Goal: Task Accomplishment & Management: Manage account settings

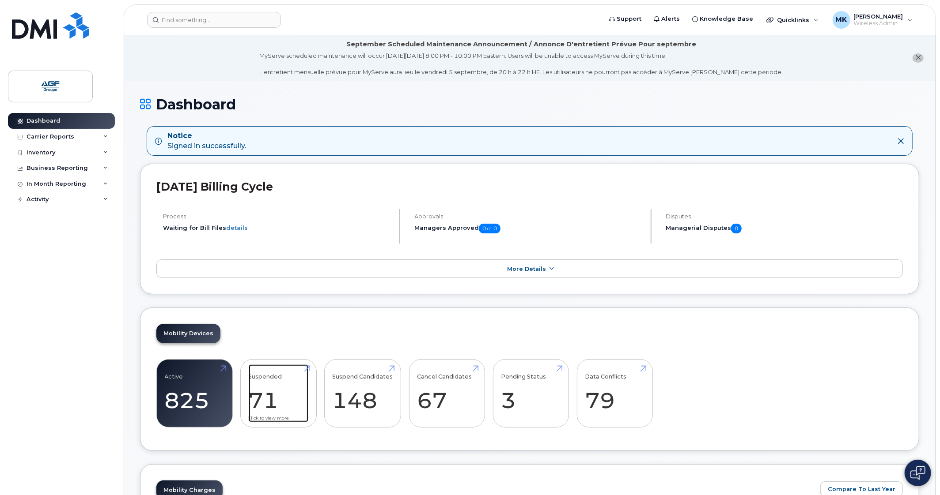
click at [282, 396] on link "Suspended 71" at bounding box center [279, 394] width 60 height 58
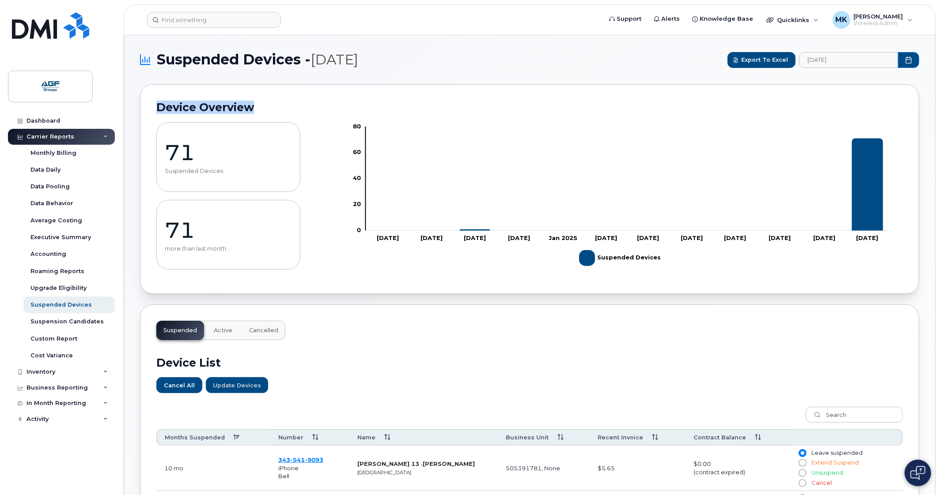
drag, startPoint x: 939, startPoint y: 63, endPoint x: 938, endPoint y: 78, distance: 14.6
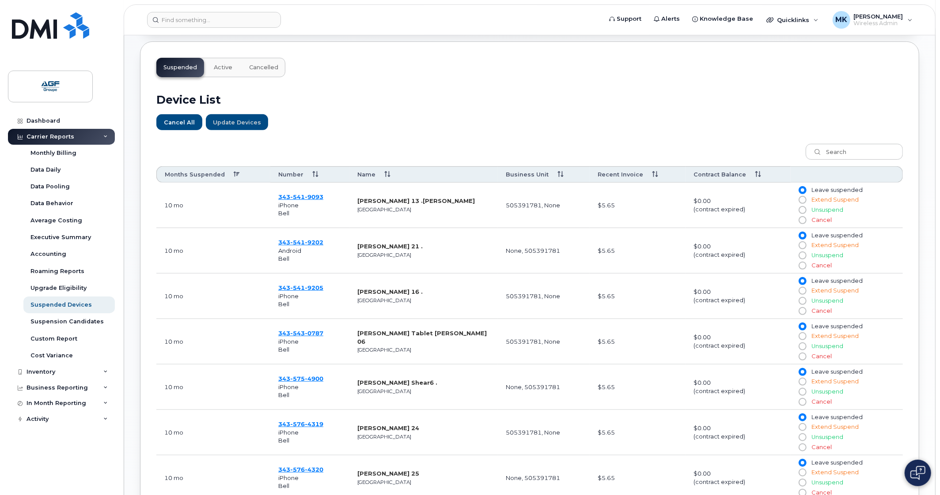
scroll to position [215, 0]
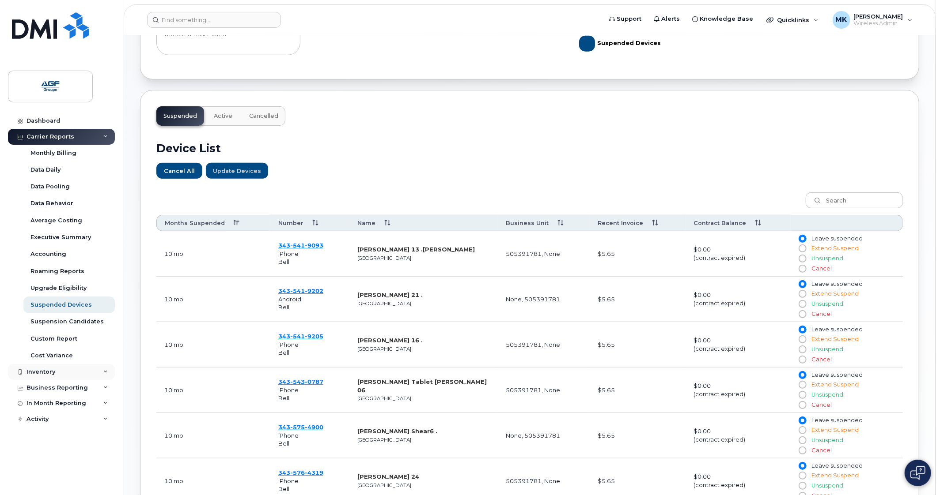
click at [60, 371] on div "Inventory" at bounding box center [61, 372] width 107 height 16
click at [81, 385] on link "Mobility Devices" at bounding box center [68, 388] width 91 height 17
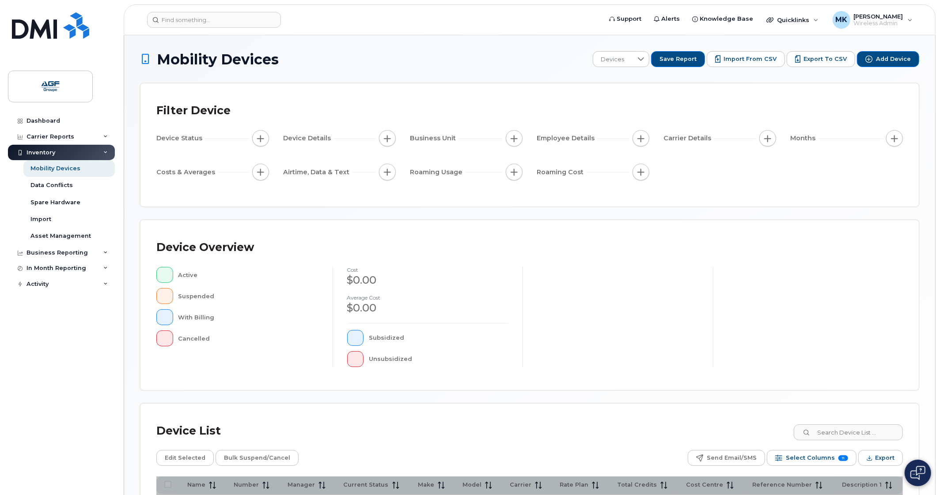
drag, startPoint x: 939, startPoint y: 100, endPoint x: 935, endPoint y: 122, distance: 22.0
click at [935, 122] on body "Support Alerts Knowledge Base Quicklinks Suspend / Cancel Device Change SIM Car…" at bounding box center [470, 303] width 940 height 607
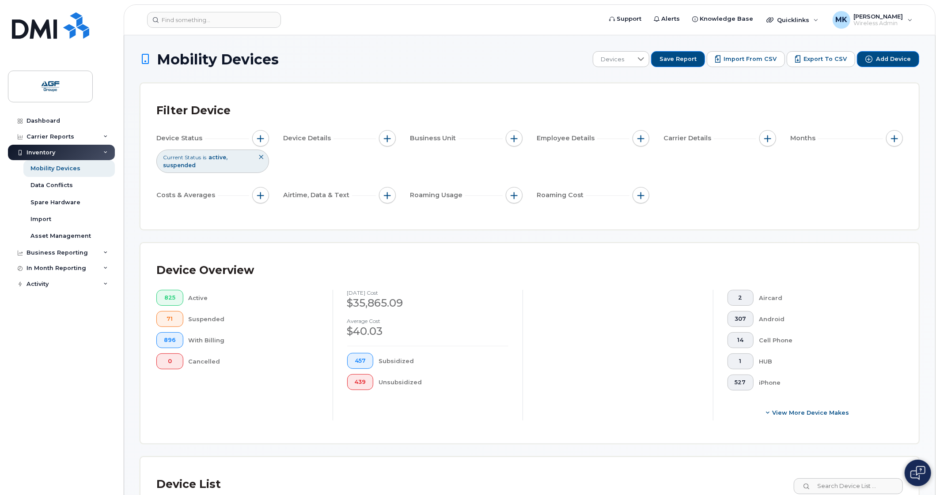
click at [289, 351] on div "825 Active 71 Suspended 896 With Billing 0 Cancelled" at bounding box center [237, 329] width 162 height 79
click at [60, 185] on div "Data Conflicts" at bounding box center [51, 185] width 42 height 8
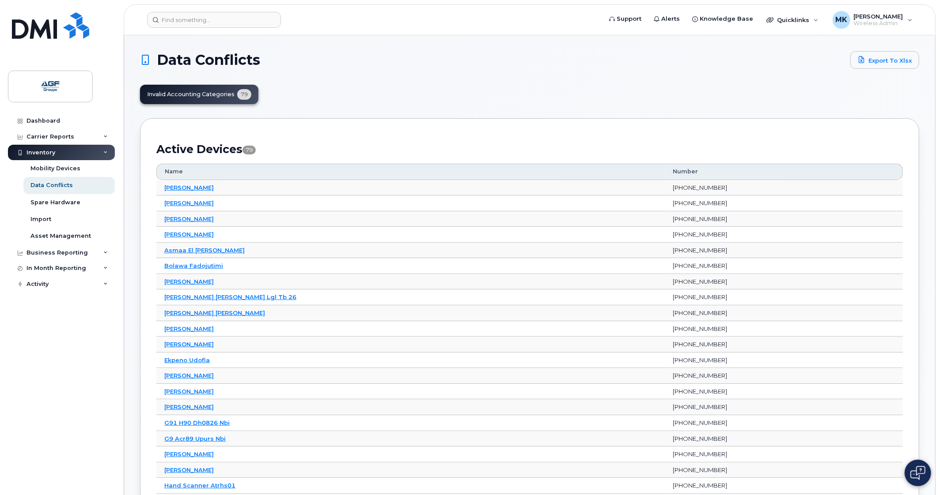
click at [79, 204] on link "Spare Hardware" at bounding box center [68, 202] width 91 height 17
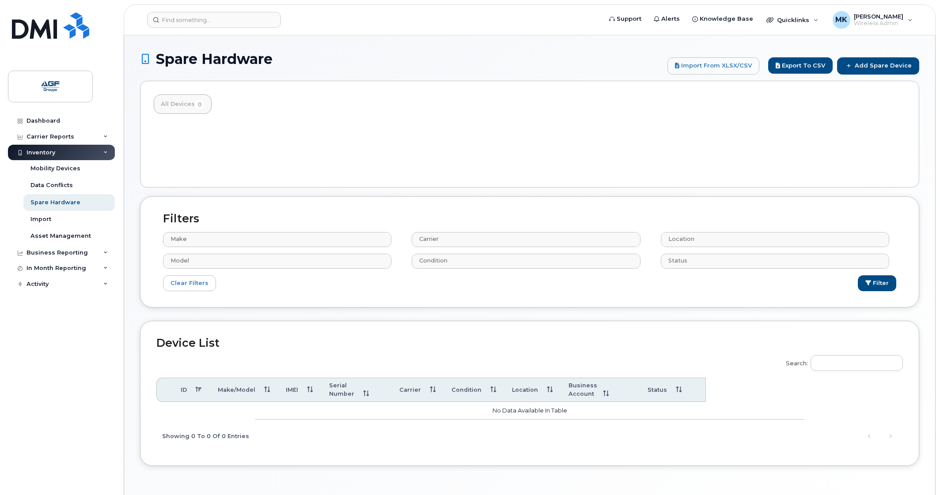
select select
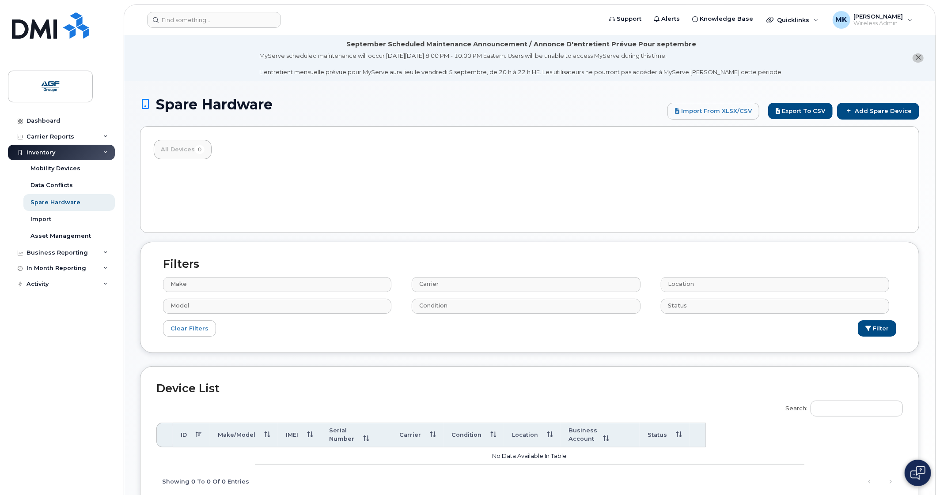
click at [57, 155] on div "Inventory" at bounding box center [61, 153] width 107 height 16
click at [75, 131] on div "Carrier Reports" at bounding box center [61, 137] width 107 height 16
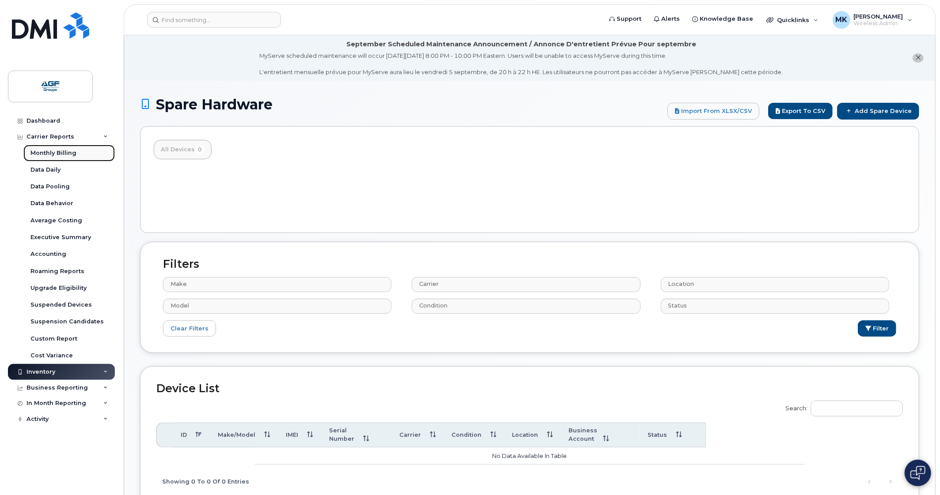
click at [68, 151] on div "Monthly Billing" at bounding box center [53, 153] width 46 height 8
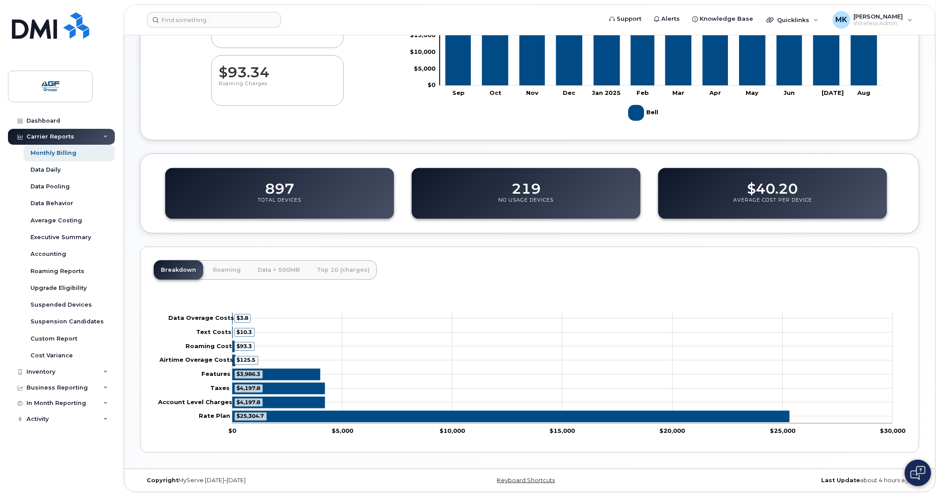
scroll to position [239, 0]
click at [491, 200] on div "219 No Usage Devices" at bounding box center [525, 193] width 229 height 51
click at [537, 185] on dd "219" at bounding box center [525, 184] width 29 height 25
click at [79, 306] on div "Suspended Devices" at bounding box center [60, 305] width 61 height 8
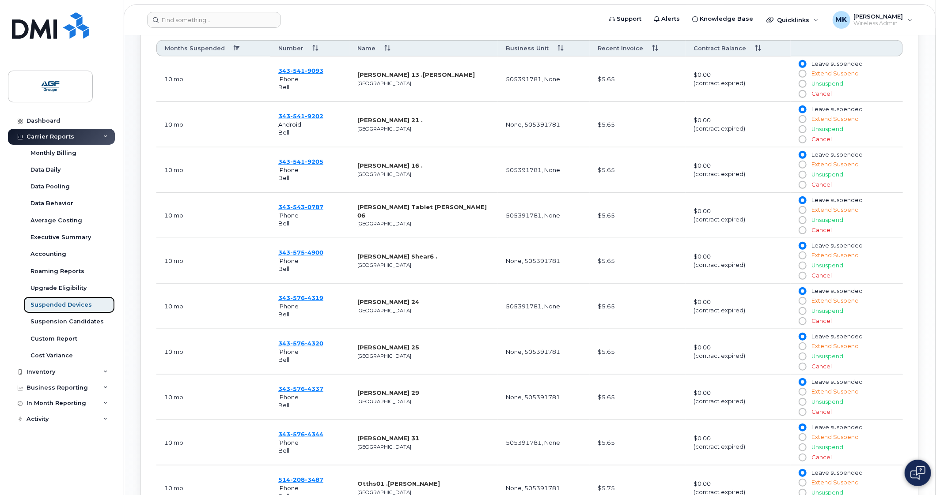
scroll to position [397, 0]
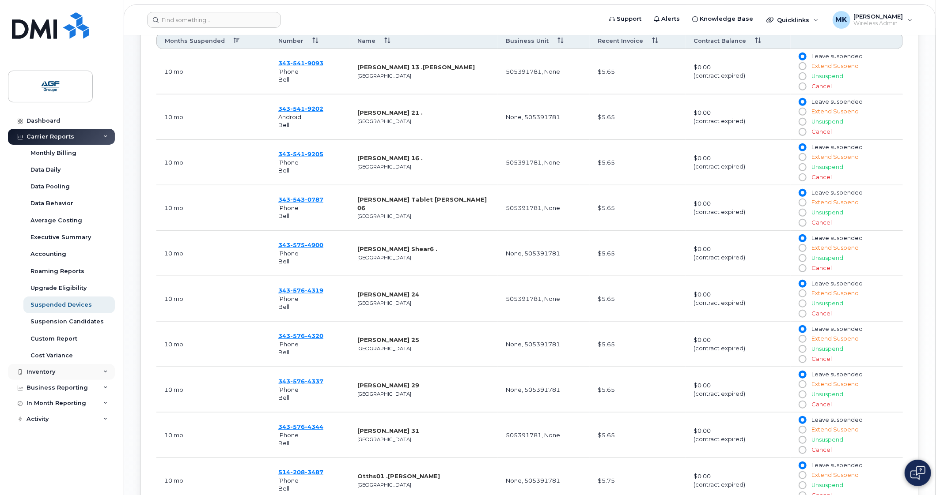
click at [62, 373] on div "Inventory" at bounding box center [61, 372] width 107 height 16
click at [96, 390] on link "Mobility Devices" at bounding box center [68, 388] width 91 height 17
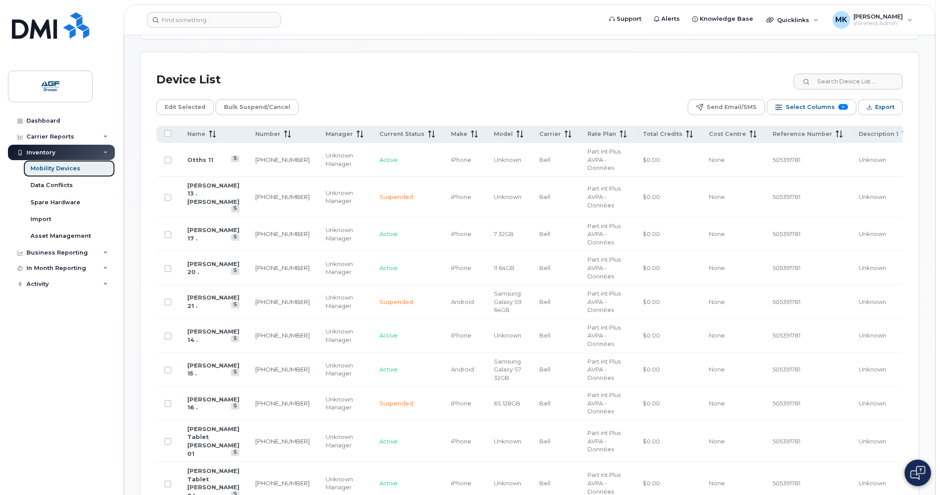
scroll to position [464, 0]
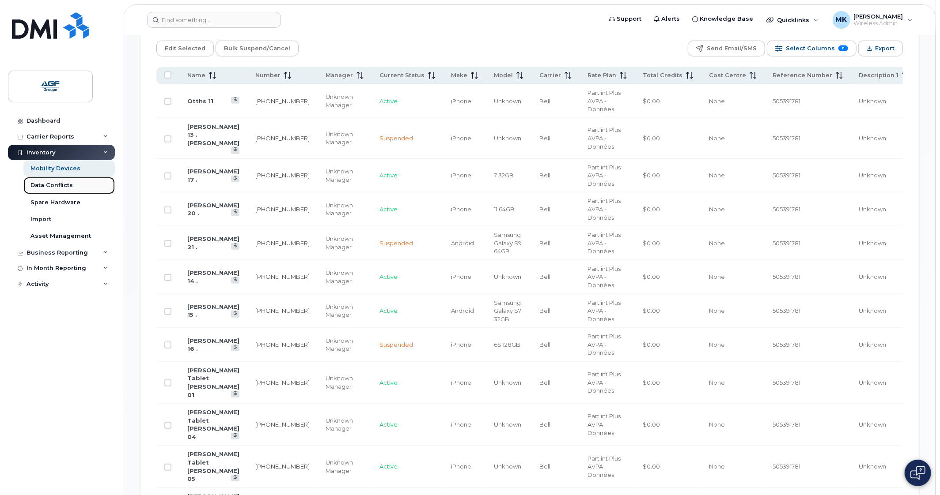
click at [79, 189] on link "Data Conflicts" at bounding box center [68, 185] width 91 height 17
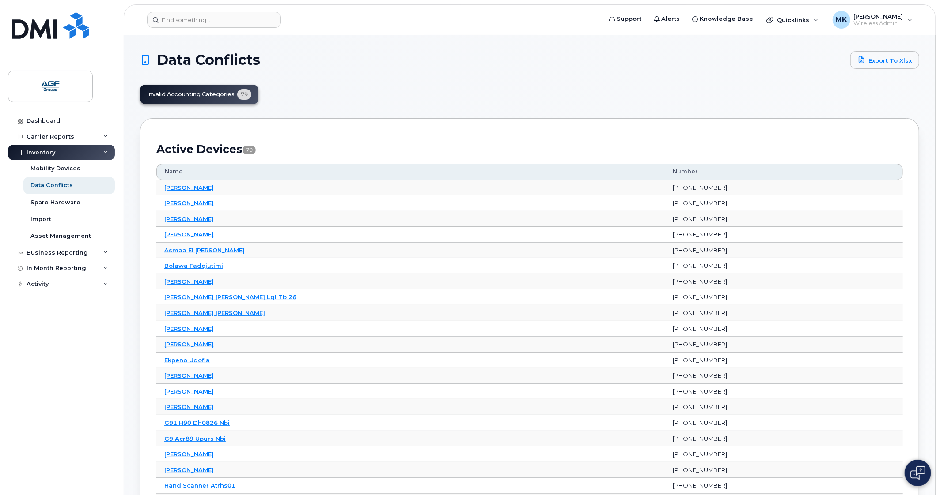
click at [300, 66] on h1 "Data Conflicts" at bounding box center [493, 60] width 706 height 14
click at [60, 202] on div "Spare Hardware" at bounding box center [55, 203] width 50 height 8
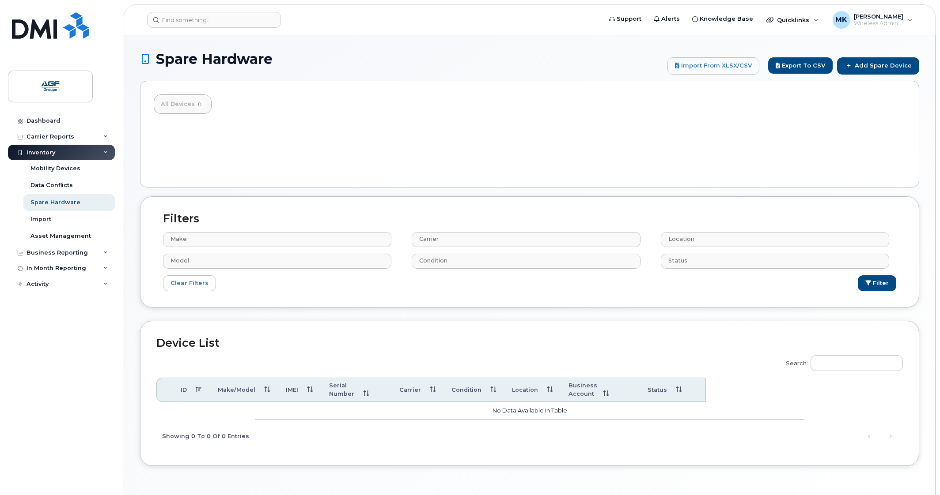
select select
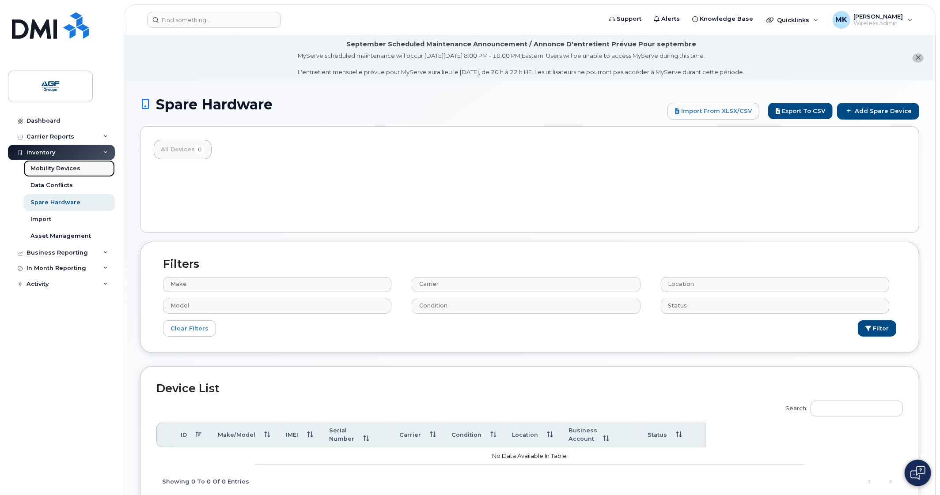
click at [60, 170] on div "Mobility Devices" at bounding box center [55, 169] width 50 height 8
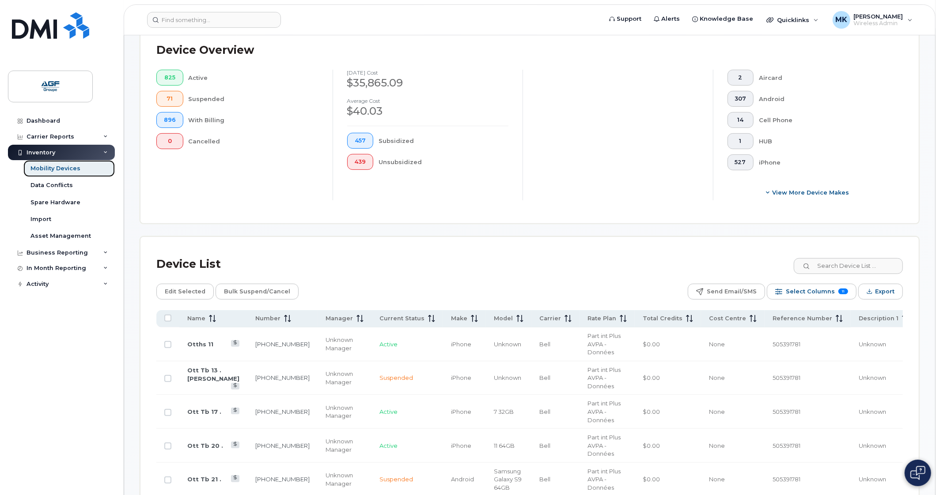
scroll to position [243, 0]
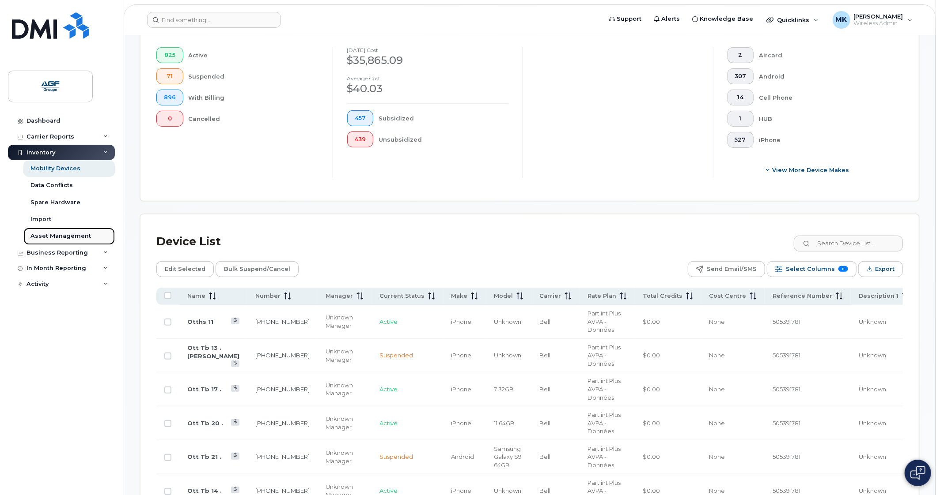
click at [71, 233] on div "Asset Management" at bounding box center [60, 236] width 60 height 8
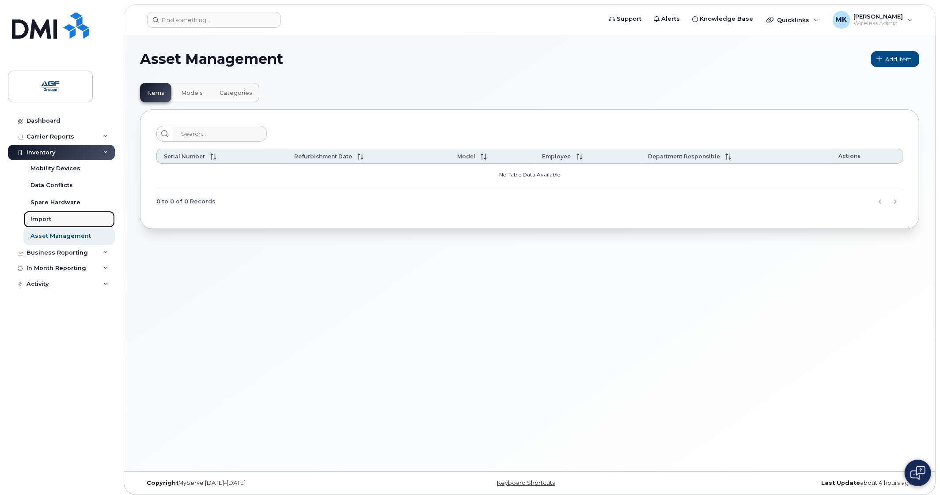
click at [70, 213] on link "Import" at bounding box center [68, 219] width 91 height 17
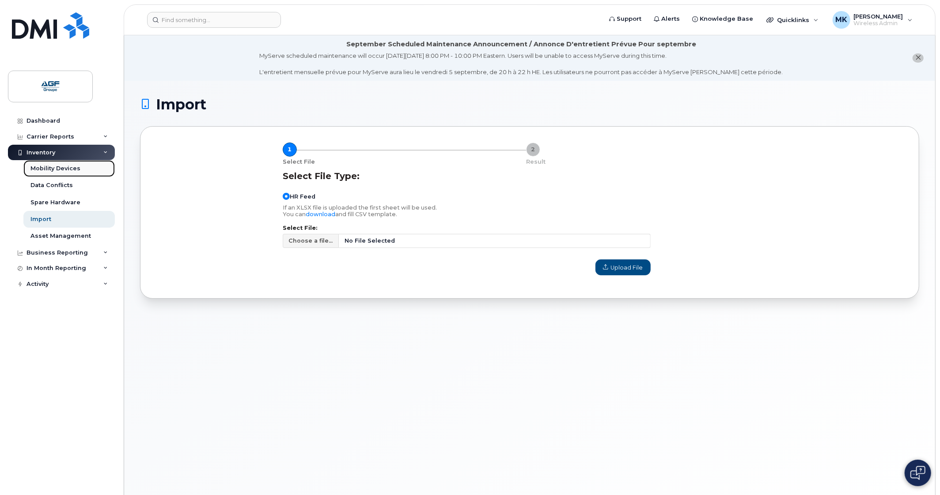
click at [57, 176] on link "Mobility Devices" at bounding box center [68, 168] width 91 height 17
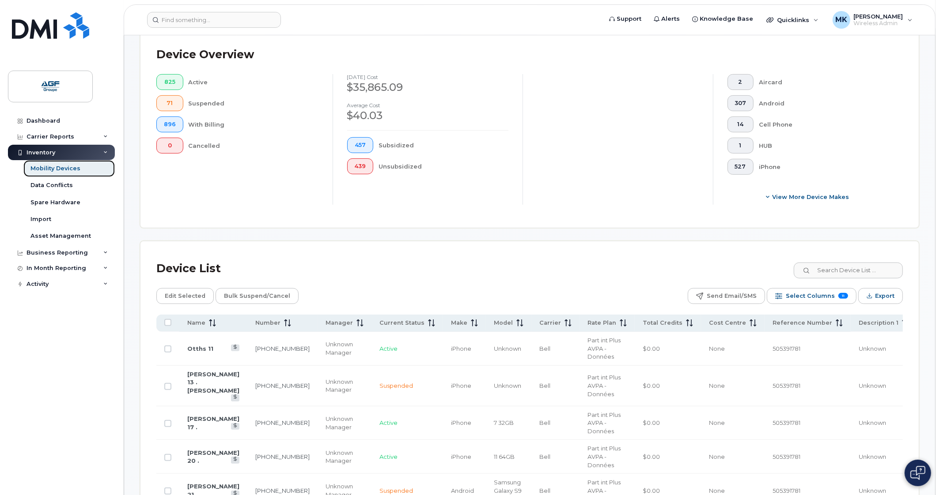
scroll to position [220, 0]
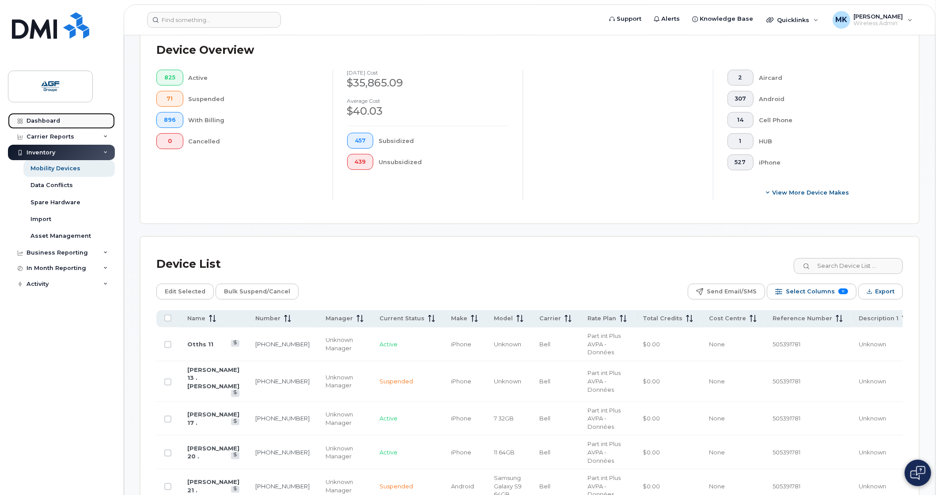
click at [49, 116] on link "Dashboard" at bounding box center [61, 121] width 107 height 16
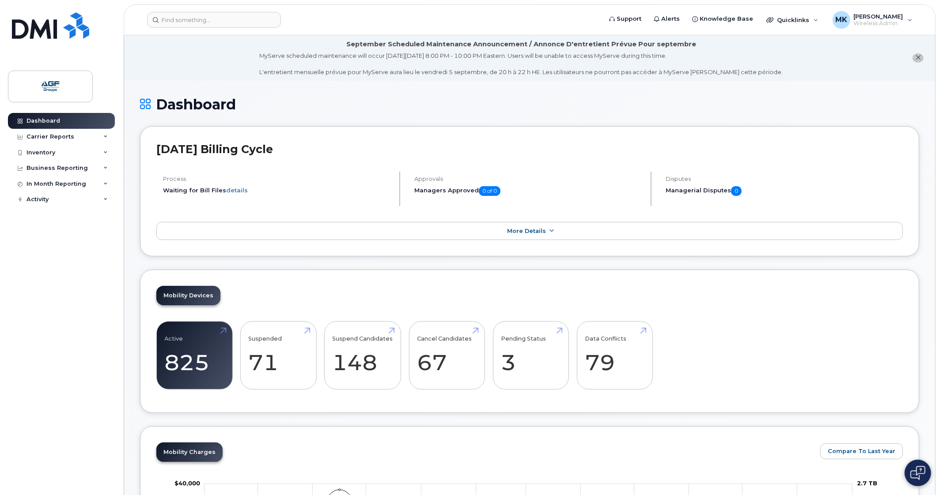
click at [179, 10] on header "Support Alerts Knowledge Base Quicklinks Suspend / Cancel Device Change SIM Car…" at bounding box center [529, 19] width 811 height 31
click at [179, 16] on input at bounding box center [214, 20] width 134 height 16
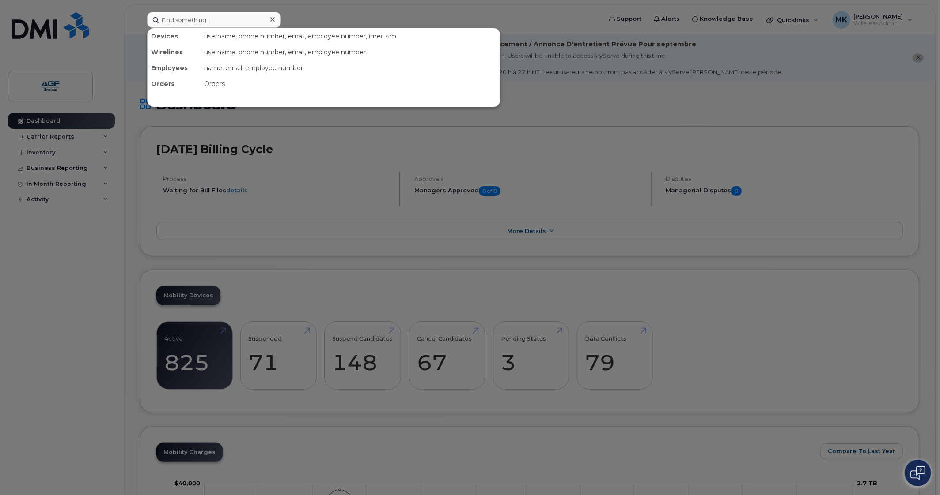
click at [271, 19] on icon at bounding box center [272, 19] width 4 height 7
click at [252, 23] on input at bounding box center [214, 20] width 134 height 16
click at [272, 17] on icon at bounding box center [272, 19] width 4 height 7
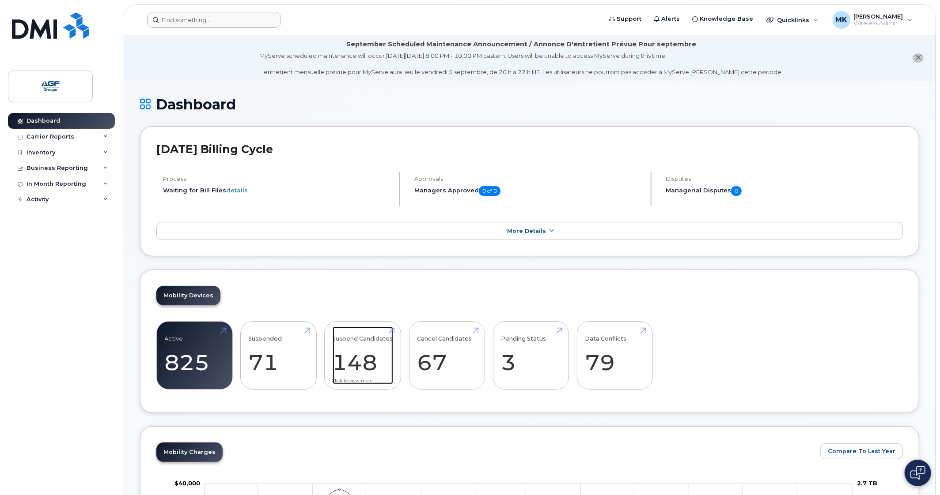
click at [377, 377] on link "Suspend Candidates 148" at bounding box center [362, 356] width 60 height 58
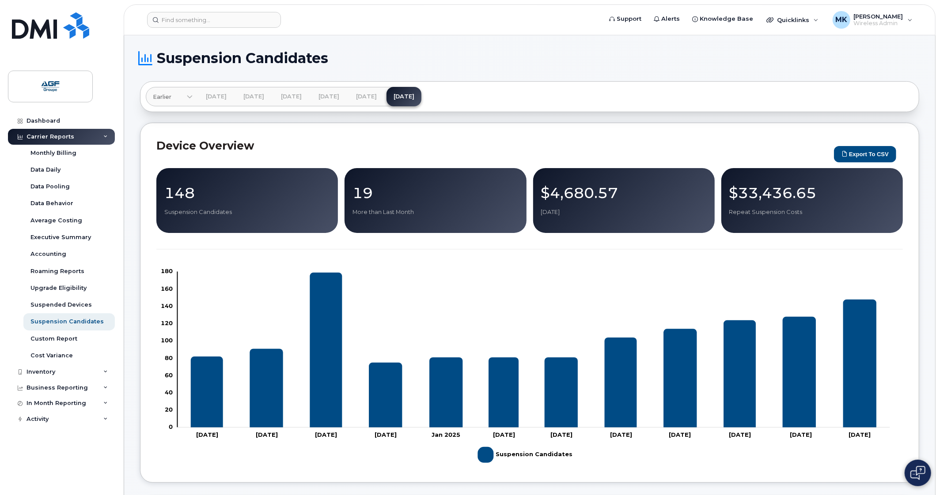
click at [262, 202] on div "148 Suspension Candidates" at bounding box center [247, 200] width 166 height 31
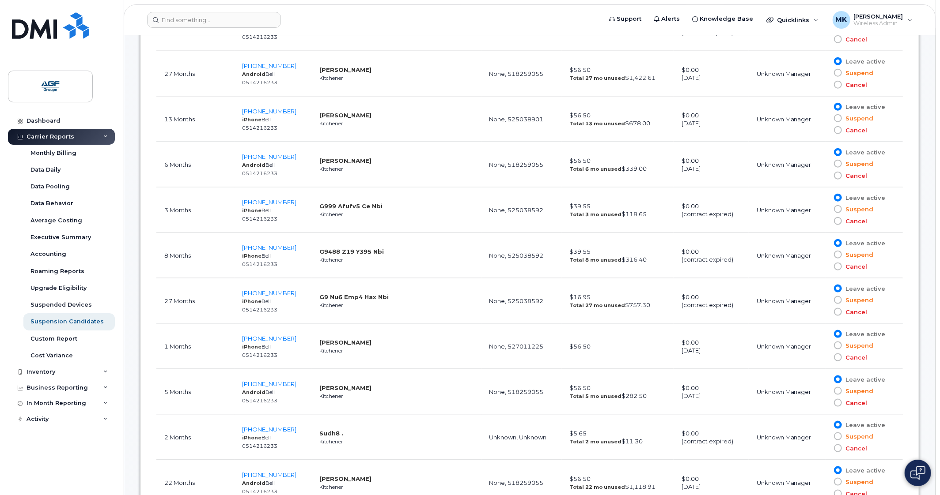
scroll to position [767, 0]
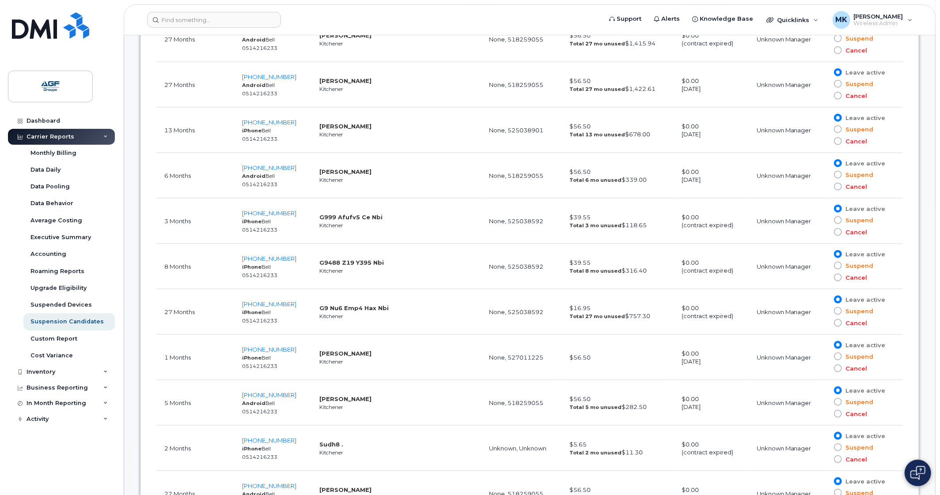
drag, startPoint x: 289, startPoint y: 1, endPoint x: 148, endPoint y: 113, distance: 180.1
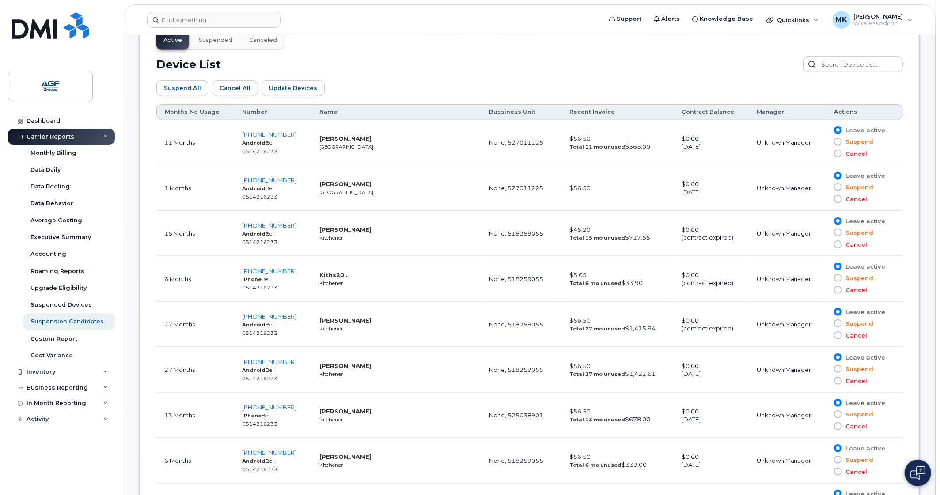
scroll to position [499, 0]
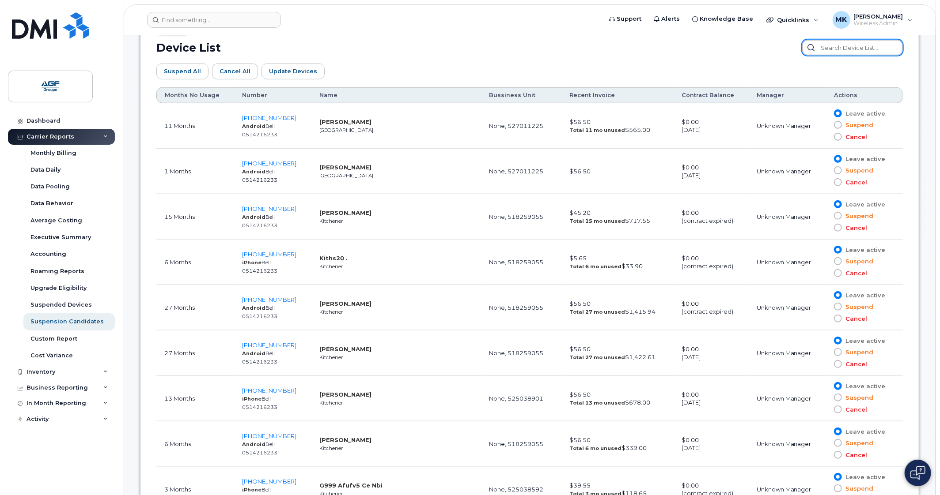
click at [855, 47] on input "text" at bounding box center [852, 48] width 101 height 16
click at [755, 74] on div "Suspend All Cancel All Update Devices Customize Filter Refresh Export" at bounding box center [529, 72] width 746 height 32
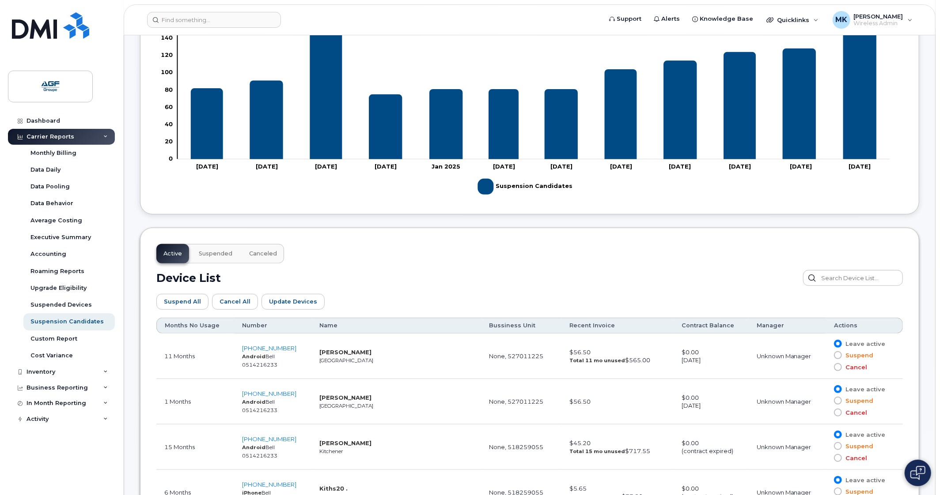
scroll to position [274, 0]
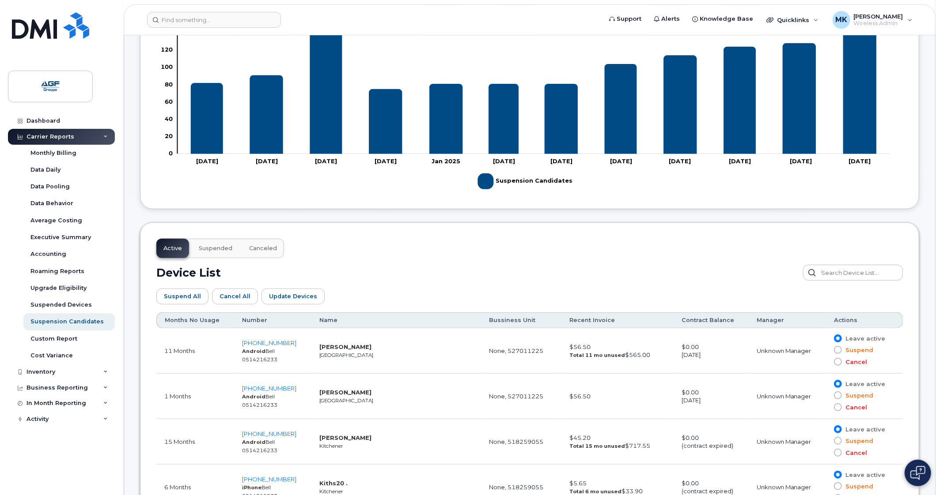
click at [196, 251] on button "Suspended" at bounding box center [216, 248] width 48 height 19
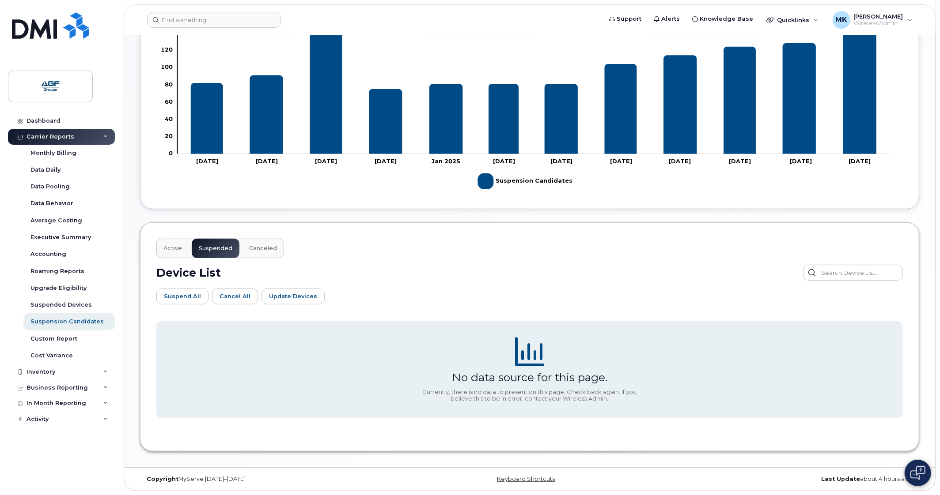
scroll to position [273, 0]
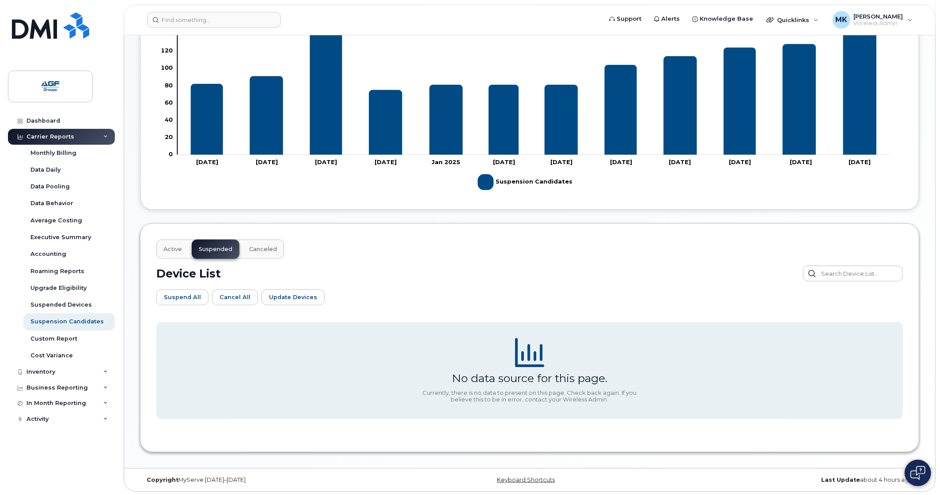
click at [260, 253] on button "Canceled" at bounding box center [263, 249] width 42 height 19
click at [188, 257] on div "Active Suspended Canceled" at bounding box center [220, 249] width 128 height 19
click at [88, 338] on link "Custom Report" at bounding box center [68, 339] width 91 height 17
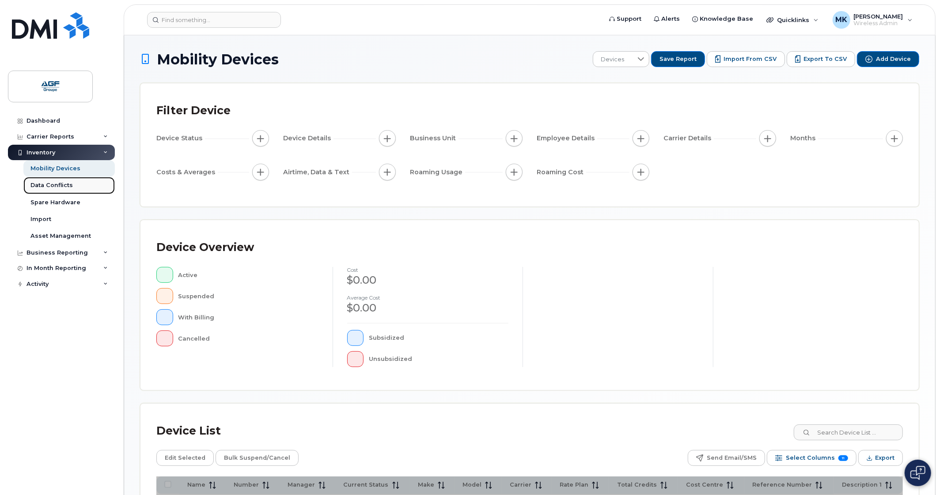
click at [64, 192] on link "Data Conflicts" at bounding box center [68, 185] width 91 height 17
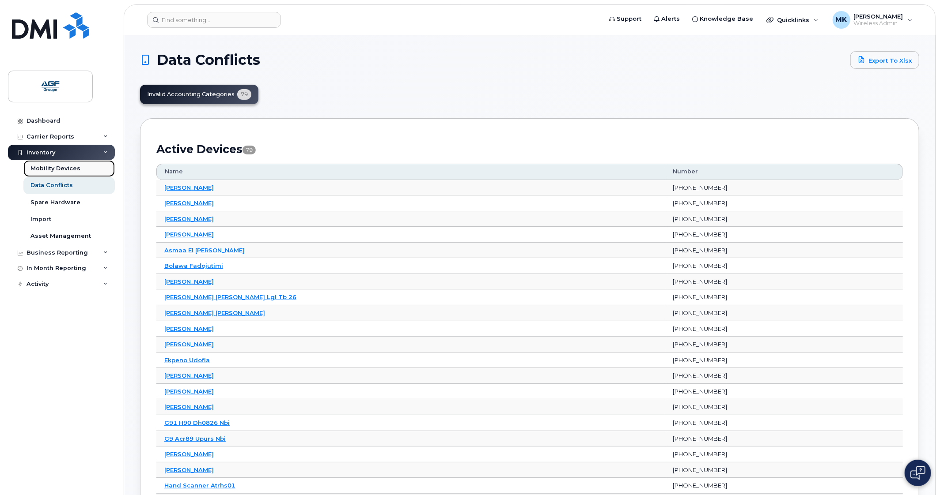
click at [60, 166] on div "Mobility Devices" at bounding box center [55, 169] width 50 height 8
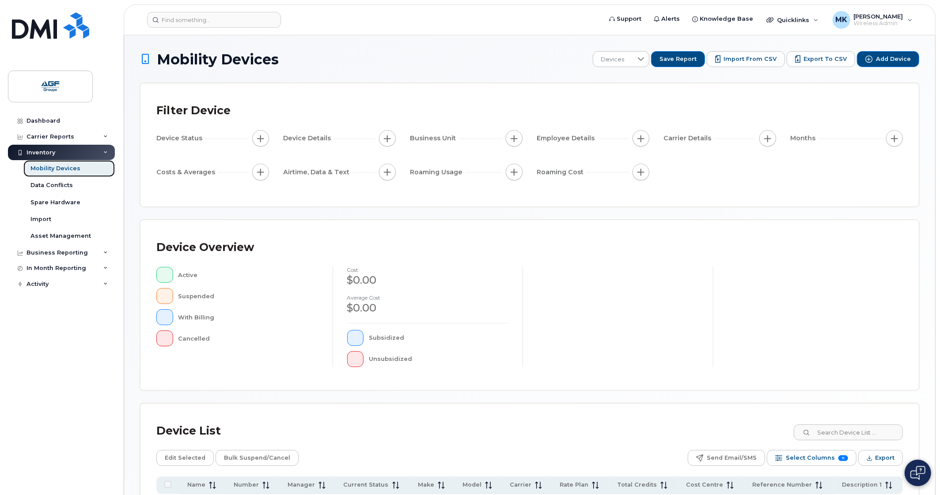
click at [60, 166] on div "Mobility Devices" at bounding box center [55, 169] width 50 height 8
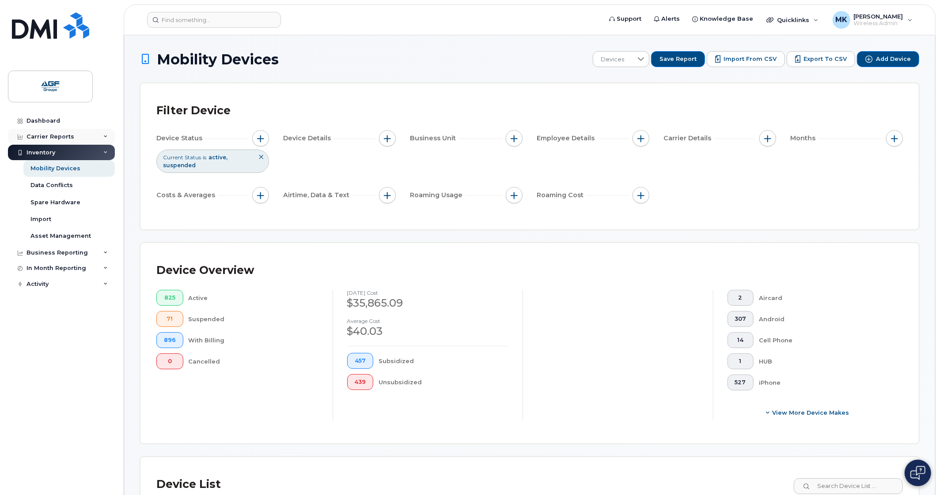
click at [79, 132] on div "Carrier Reports" at bounding box center [61, 137] width 107 height 16
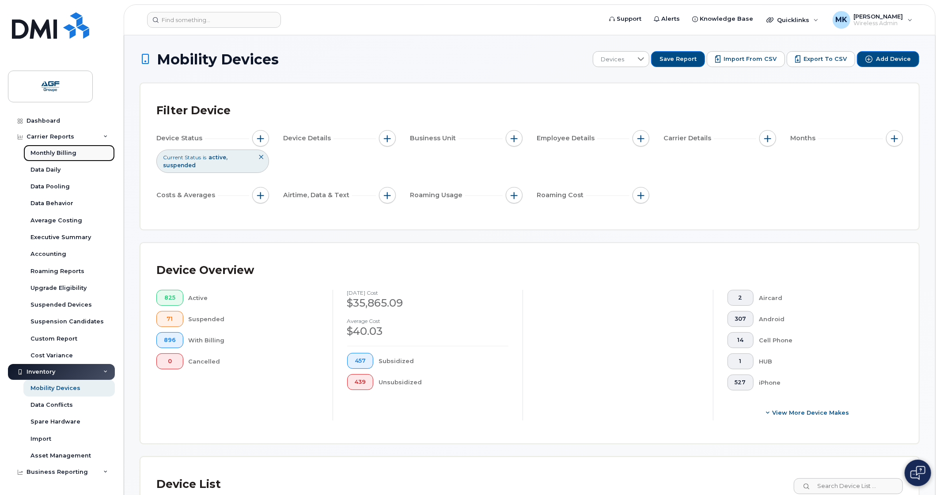
click at [82, 152] on link "Monthly Billing" at bounding box center [68, 153] width 91 height 17
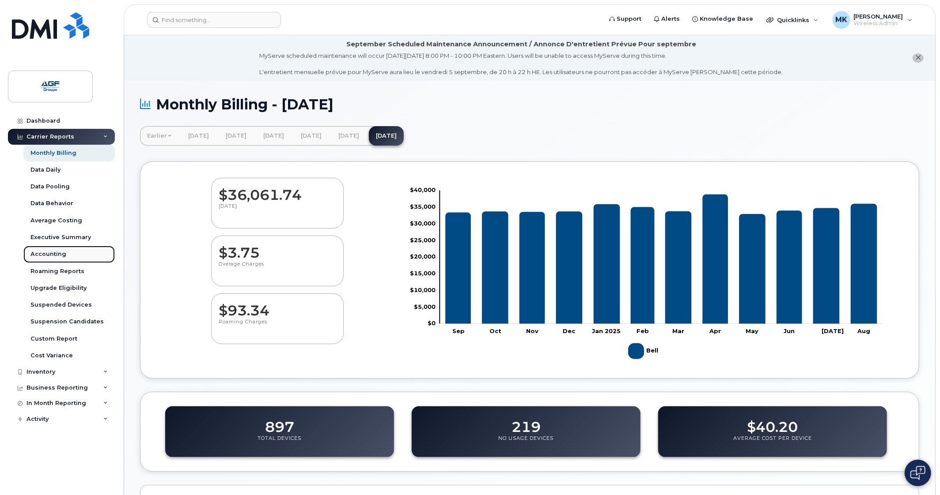
click at [96, 256] on link "Accounting" at bounding box center [68, 254] width 91 height 17
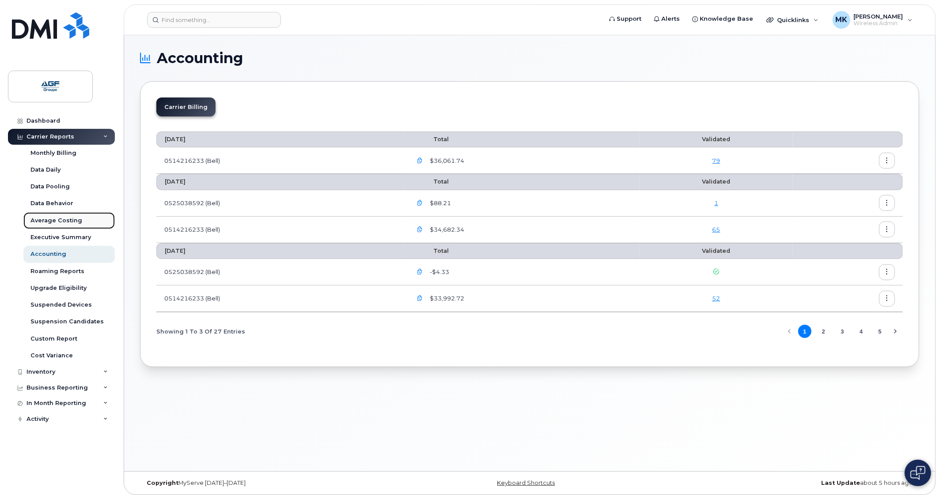
click at [61, 228] on link "Average Costing" at bounding box center [68, 220] width 91 height 17
click at [66, 204] on div "Data Behavior" at bounding box center [51, 204] width 43 height 8
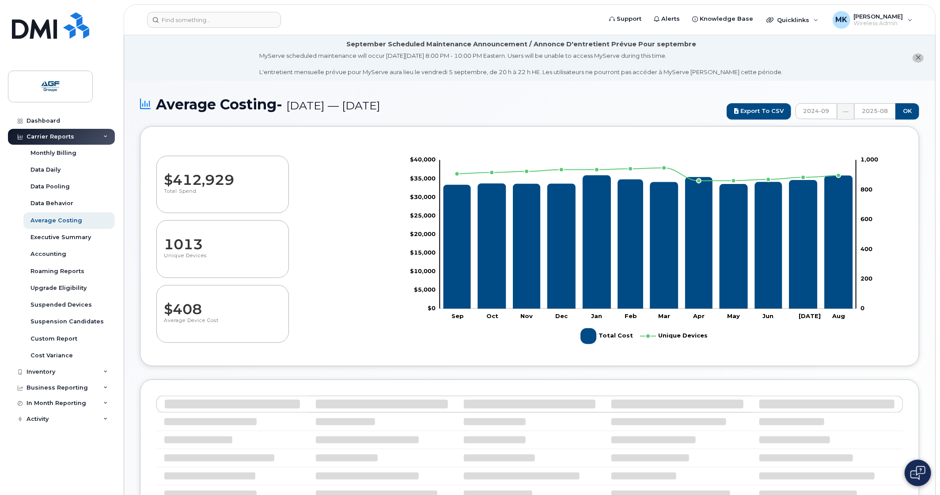
select select "100"
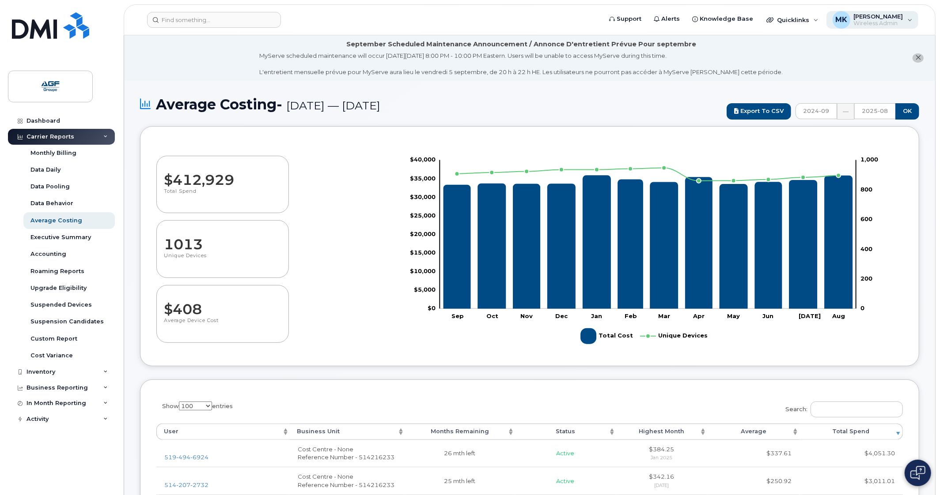
click at [872, 23] on span "Wireless Admin" at bounding box center [877, 23] width 49 height 7
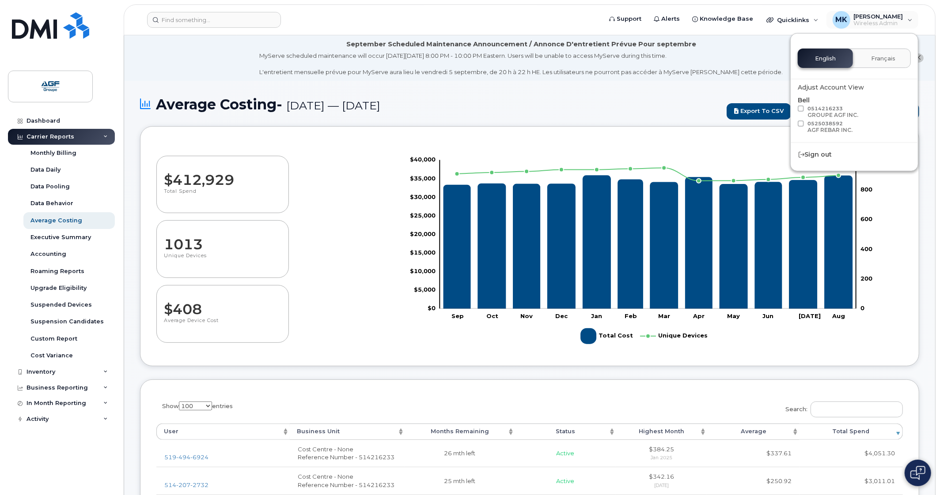
click at [808, 109] on span "0514216233 GROUPE AGF INC." at bounding box center [832, 112] width 51 height 13
click at [791, 109] on input "0514216233 GROUPE AGF INC." at bounding box center [789, 108] width 4 height 4
click at [808, 109] on span "0514216233 GROUPE AGF INC." at bounding box center [832, 112] width 51 height 13
click at [791, 109] on input "0514216233 GROUPE AGF INC." at bounding box center [789, 108] width 4 height 4
checkbox input "false"
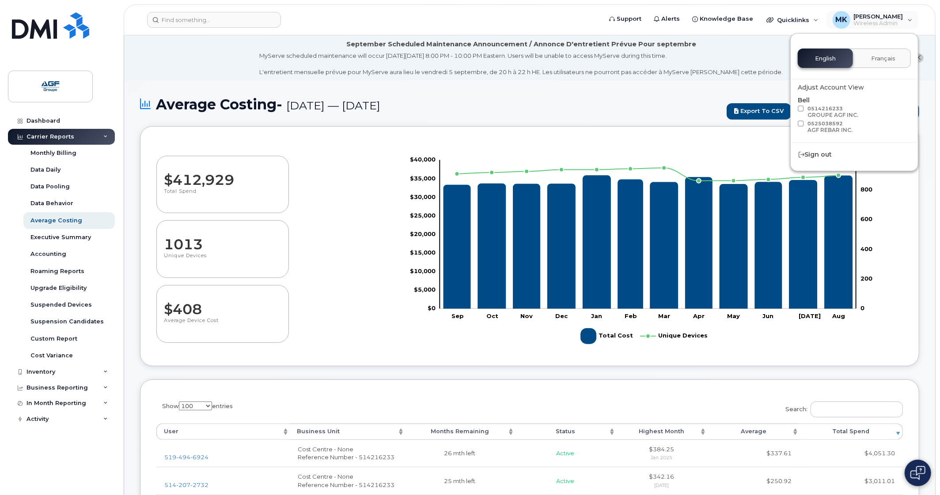
click at [726, 72] on div "MyServe scheduled maintenance will occur on Friday September 5, 8:00 PM - 10:00…" at bounding box center [521, 64] width 523 height 25
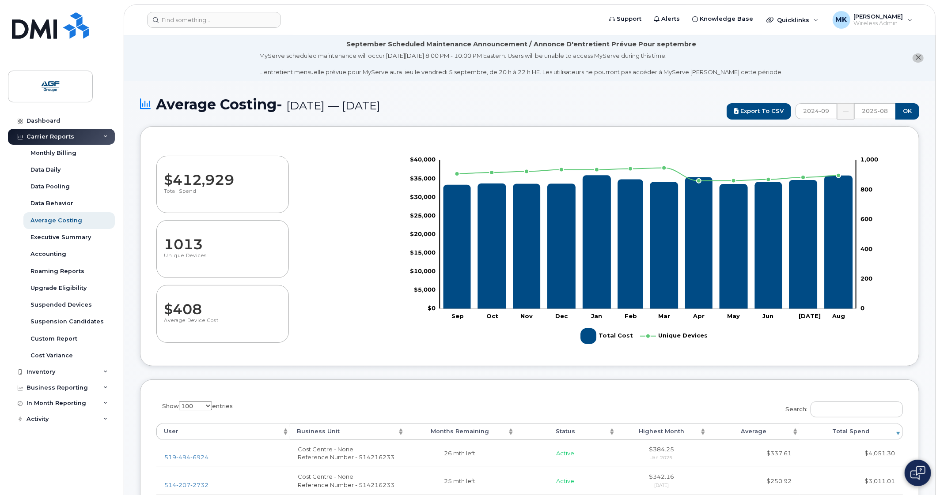
click at [917, 57] on icon "close notification" at bounding box center [918, 58] width 6 height 6
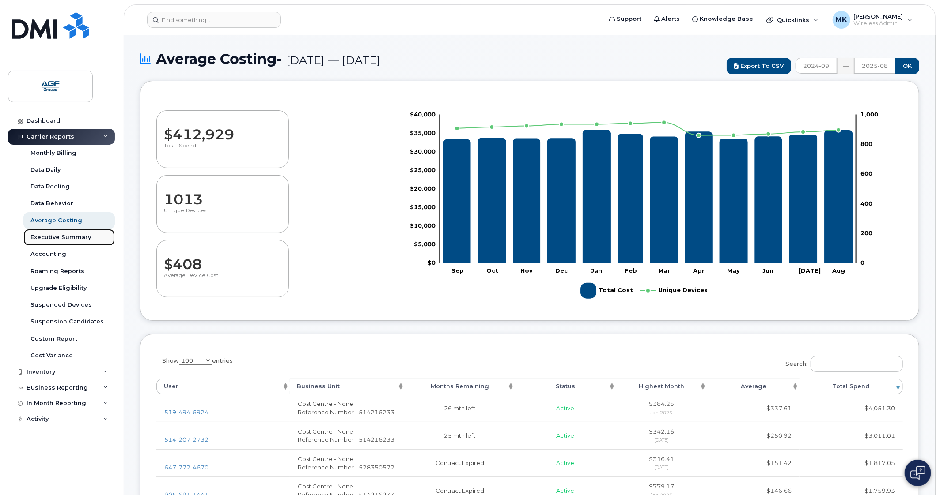
click at [62, 233] on link "Executive Summary" at bounding box center [68, 237] width 91 height 17
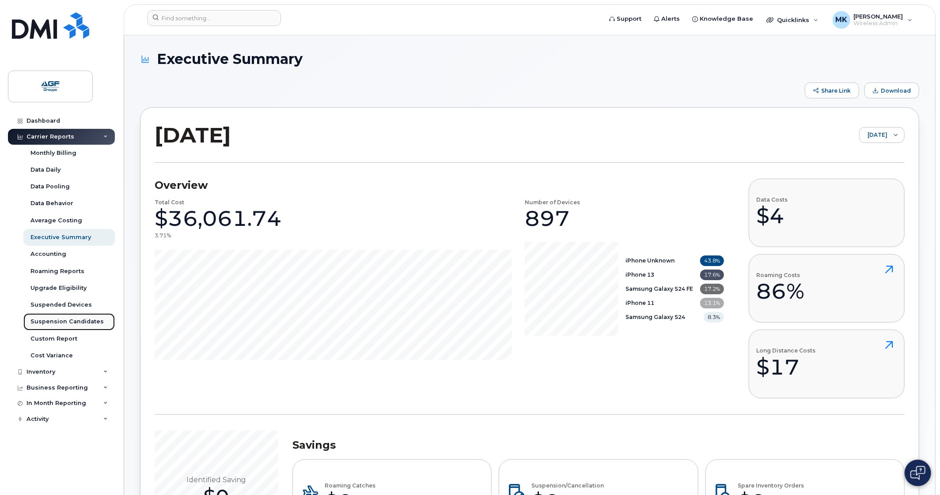
click at [87, 324] on div "Suspension Candidates" at bounding box center [66, 322] width 73 height 8
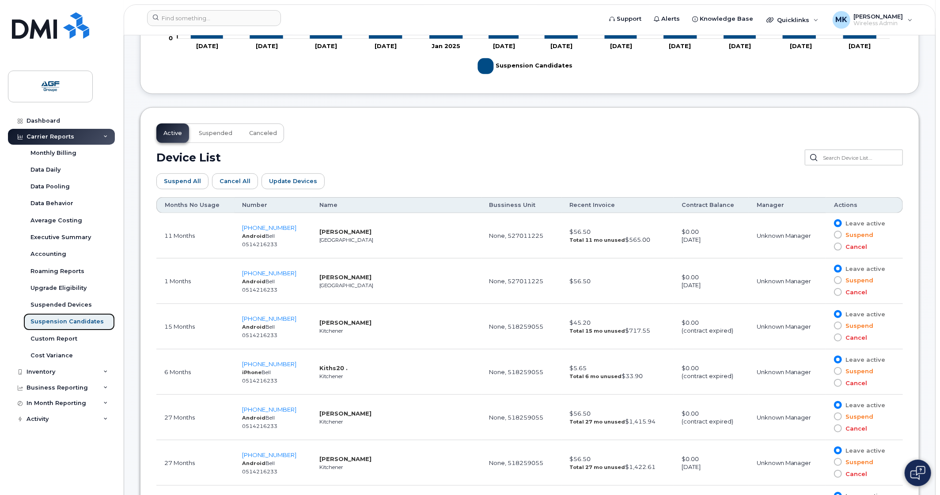
scroll to position [406, 0]
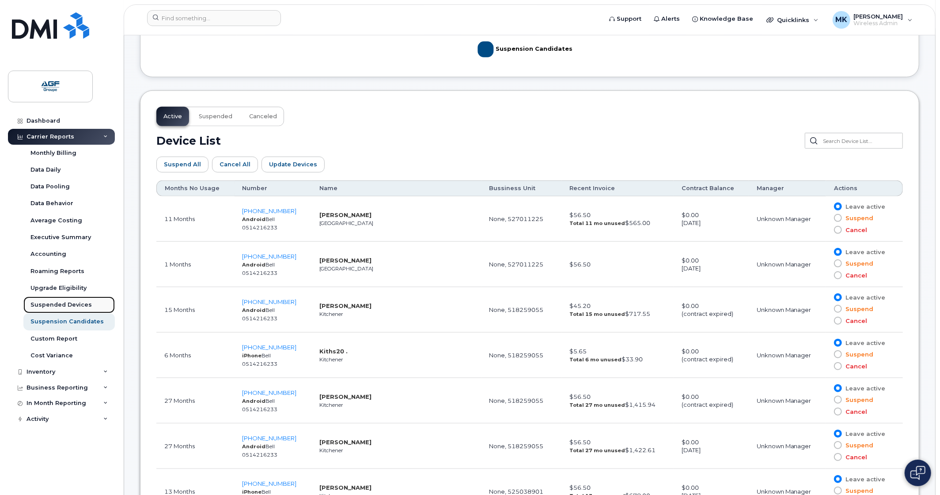
click at [86, 306] on div "Suspended Devices" at bounding box center [60, 305] width 61 height 8
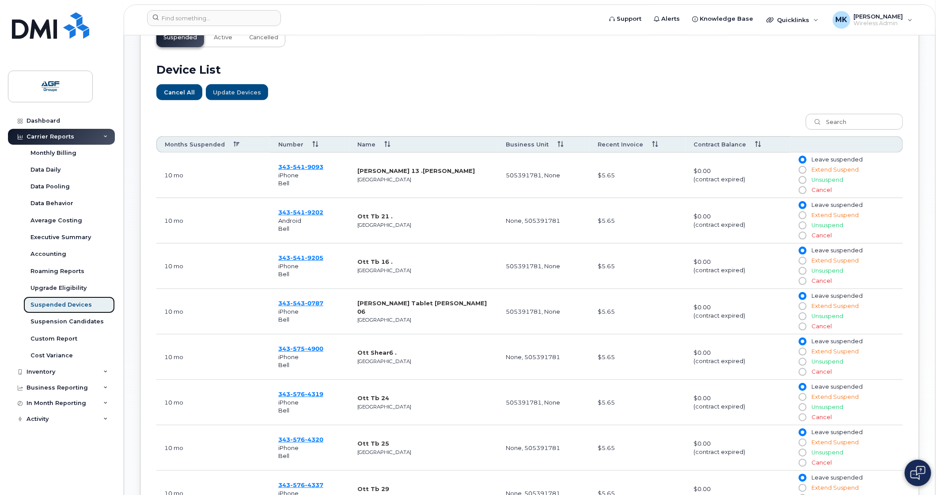
scroll to position [301, 0]
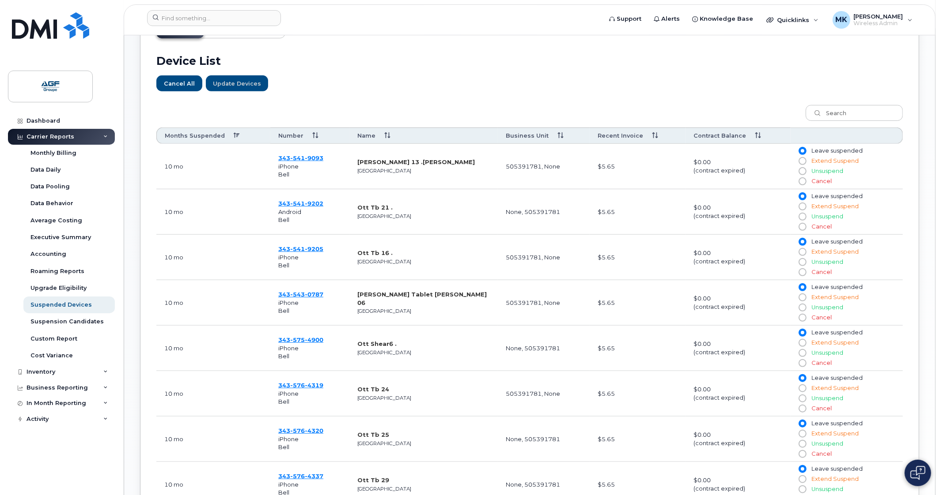
click at [764, 139] on th "Contract Balance" at bounding box center [737, 136] width 105 height 16
click at [759, 139] on th "Contract Balance" at bounding box center [737, 136] width 105 height 16
click at [758, 136] on th "Contract Balance" at bounding box center [737, 136] width 105 height 16
drag, startPoint x: 937, startPoint y: 146, endPoint x: 938, endPoint y: 158, distance: 11.5
click at [938, 158] on body "Support Alerts Knowledge Base Quicklinks Suspend / Cancel Device Change SIM Car…" at bounding box center [470, 210] width 940 height 1023
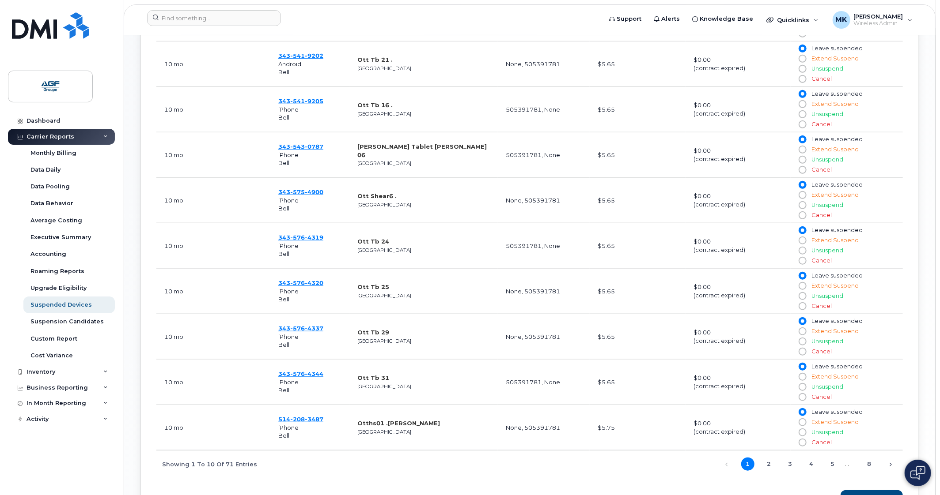
scroll to position [455, 0]
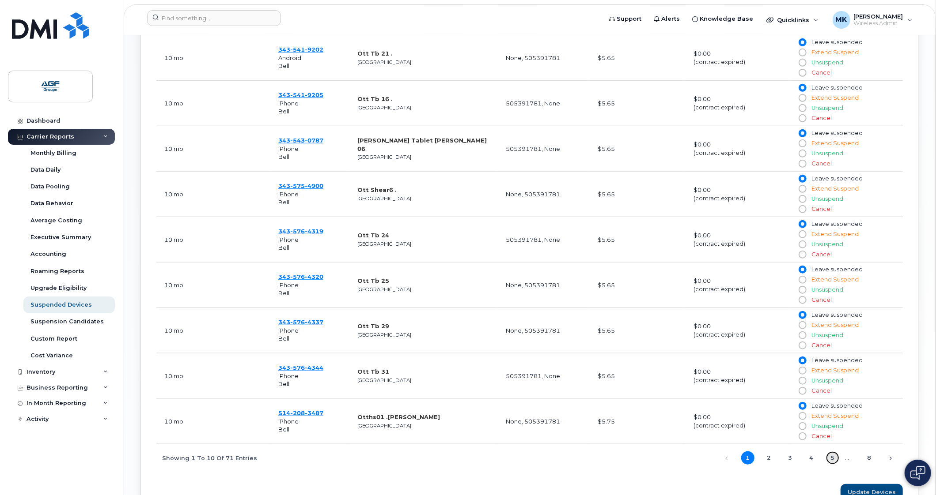
click at [832, 465] on link "5" at bounding box center [832, 458] width 13 height 13
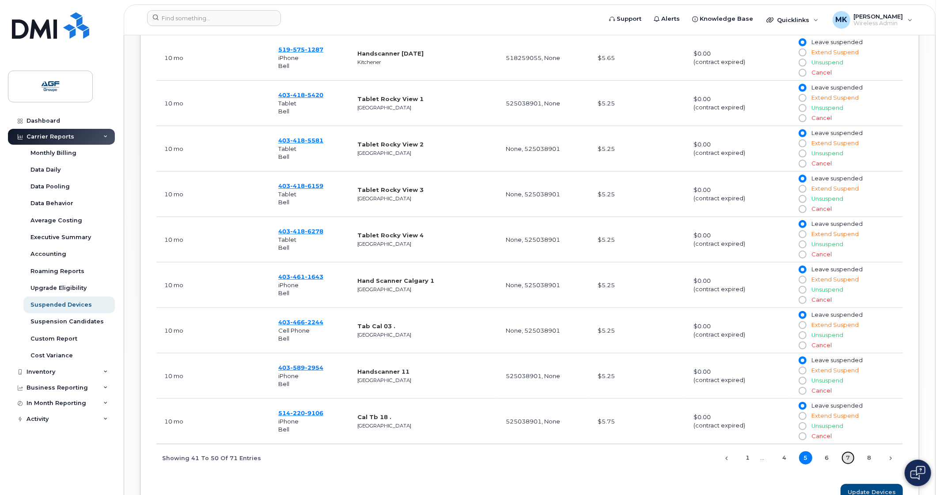
click at [850, 463] on link "7" at bounding box center [847, 458] width 13 height 13
click at [866, 459] on link "8" at bounding box center [868, 458] width 13 height 13
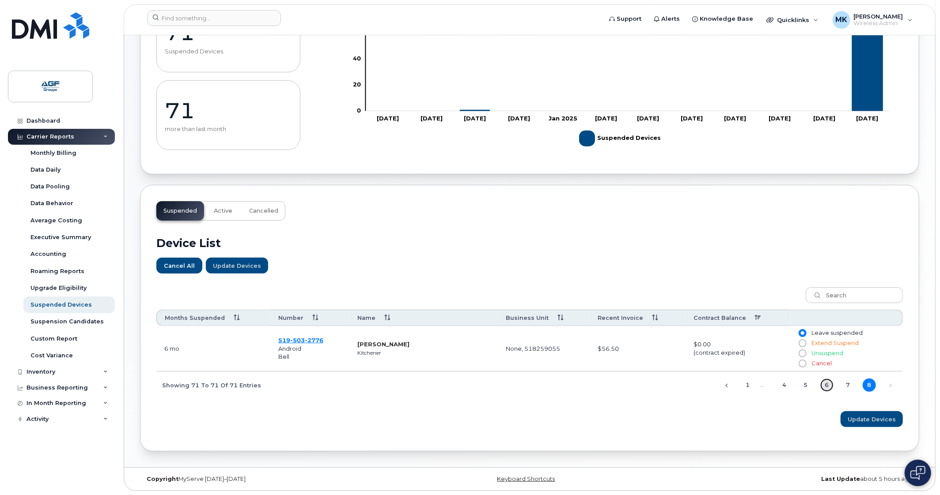
click at [821, 384] on link "6" at bounding box center [826, 385] width 13 height 13
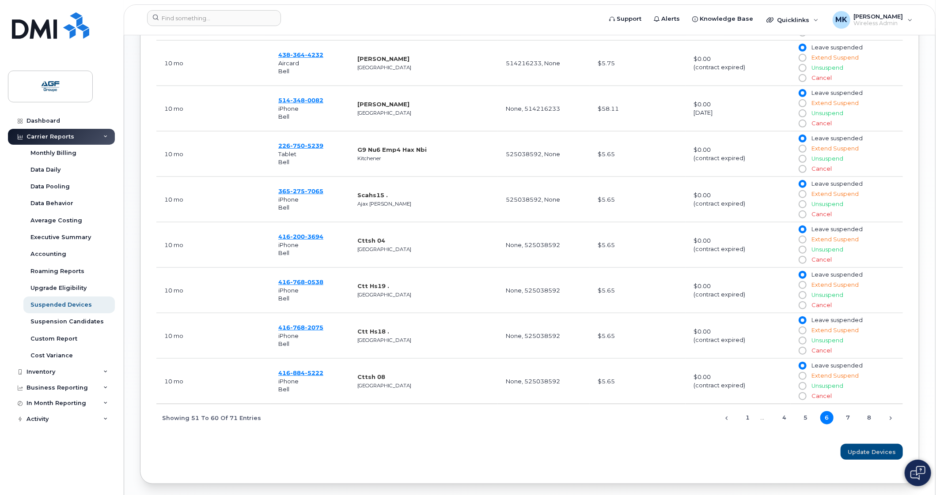
scroll to position [497, 0]
click at [842, 420] on link "7" at bounding box center [847, 415] width 13 height 13
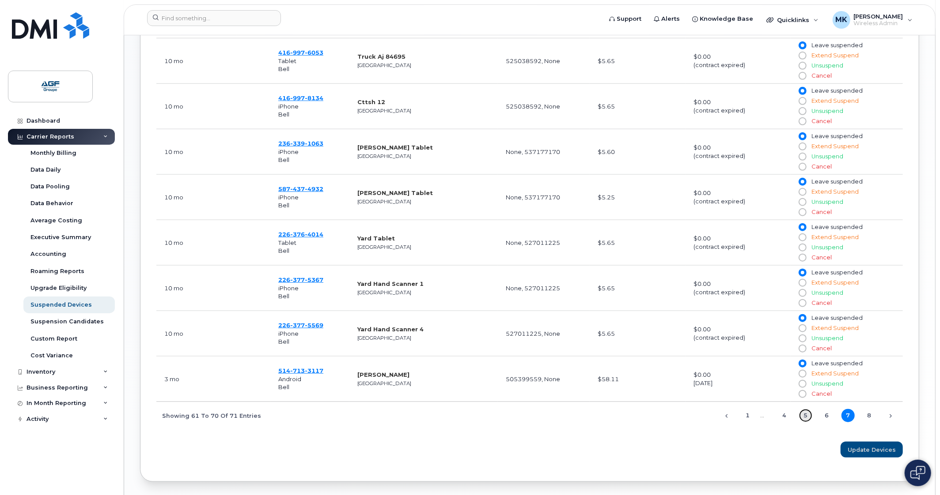
click at [804, 423] on link "5" at bounding box center [805, 415] width 13 height 13
click at [782, 423] on link "4" at bounding box center [784, 415] width 13 height 13
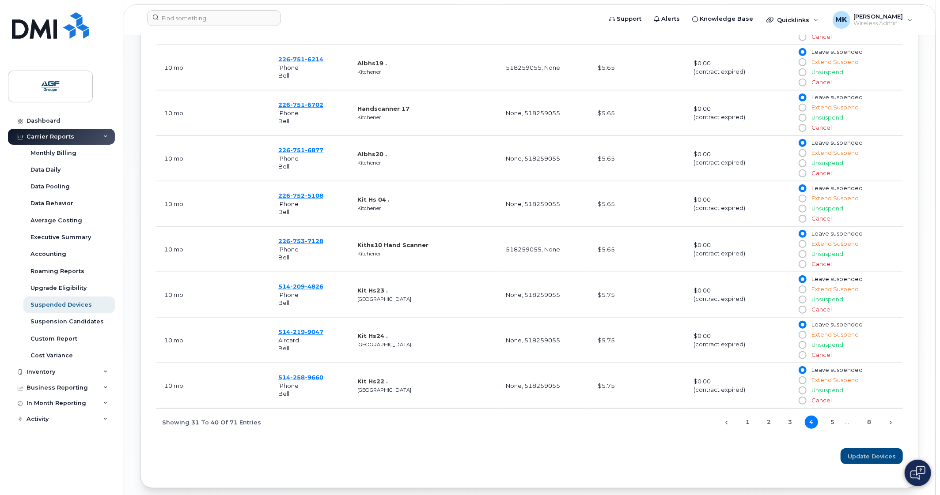
scroll to position [515, 0]
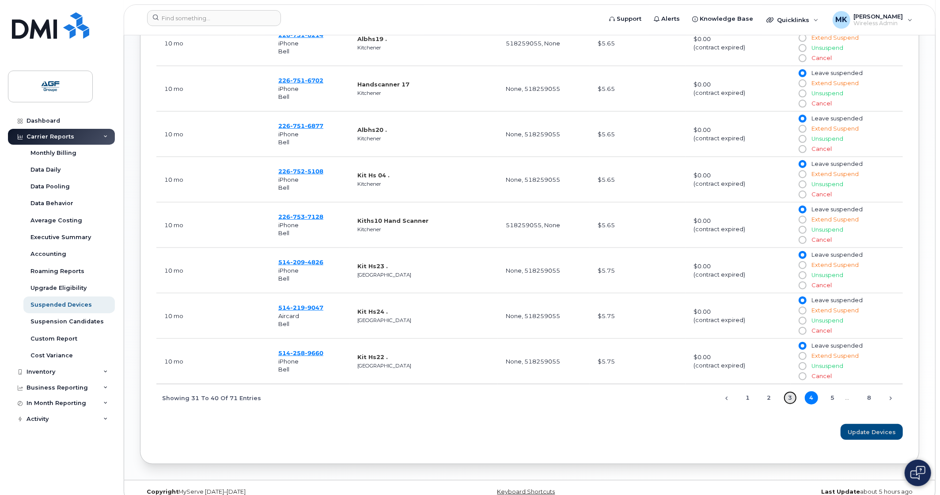
click at [785, 403] on link "3" at bounding box center [789, 398] width 13 height 13
drag, startPoint x: 938, startPoint y: 381, endPoint x: 936, endPoint y: 326, distance: 54.4
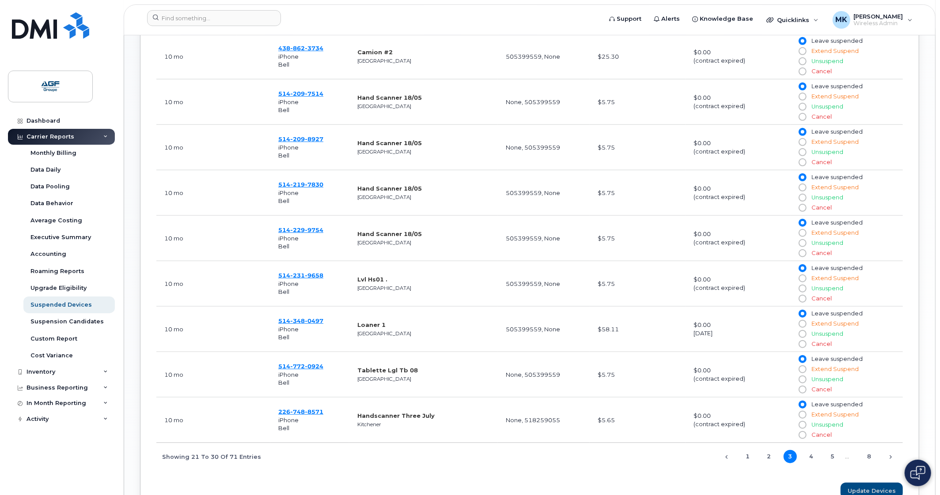
scroll to position [532, 0]
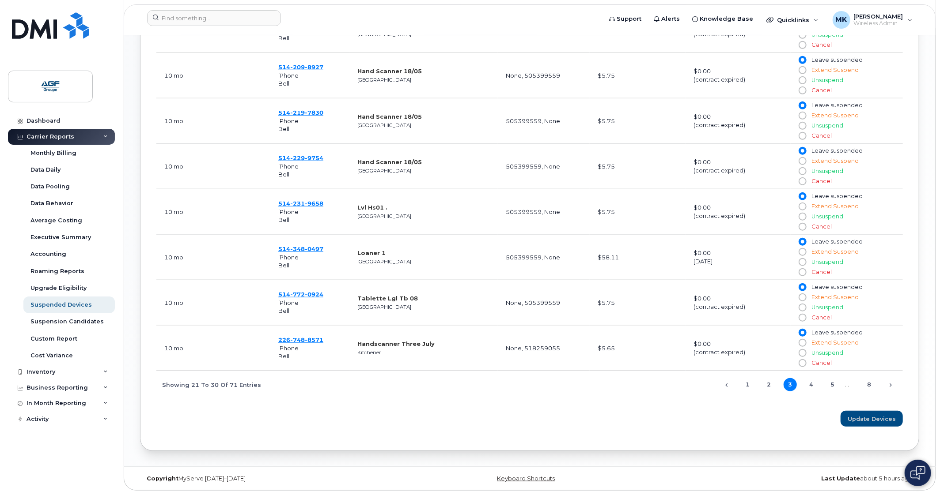
click at [744, 378] on div "Previous 1 2 3 4 5 … 8 Next" at bounding box center [807, 384] width 191 height 15
click at [752, 392] on div "Previous 1 2 3 4 5 … 8 Next" at bounding box center [807, 384] width 191 height 15
click at [83, 116] on link "Dashboard" at bounding box center [61, 121] width 107 height 16
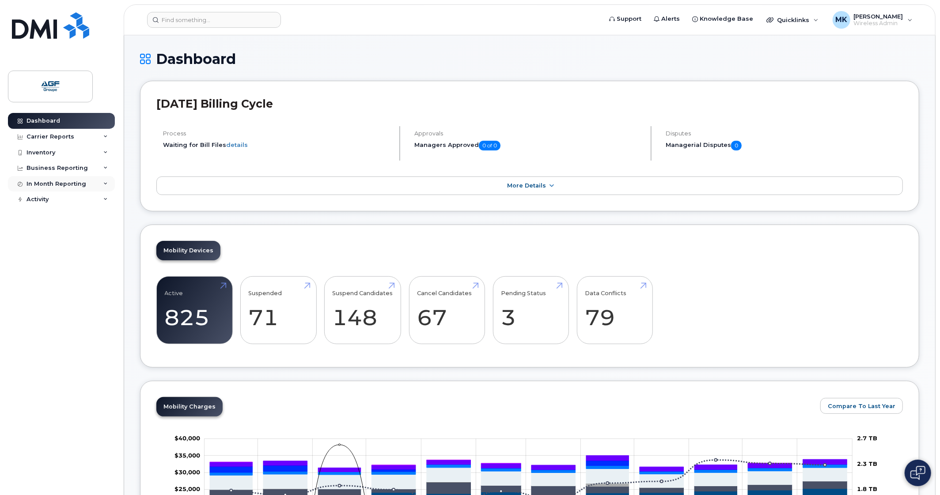
click at [76, 176] on div "In Month Reporting" at bounding box center [61, 184] width 107 height 16
click at [76, 160] on div "Business Reporting" at bounding box center [61, 168] width 107 height 16
click at [87, 158] on div "Inventory" at bounding box center [61, 153] width 107 height 16
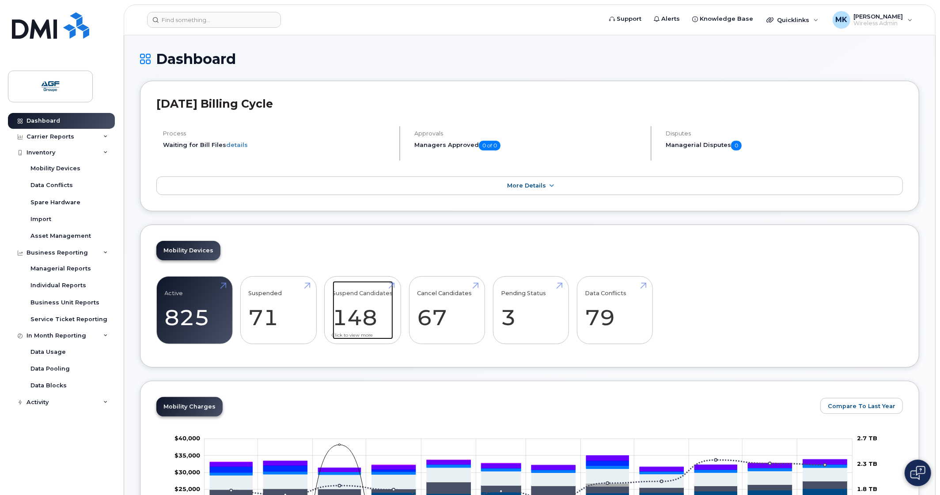
click at [384, 312] on link "Suspend Candidates 148" at bounding box center [362, 310] width 60 height 58
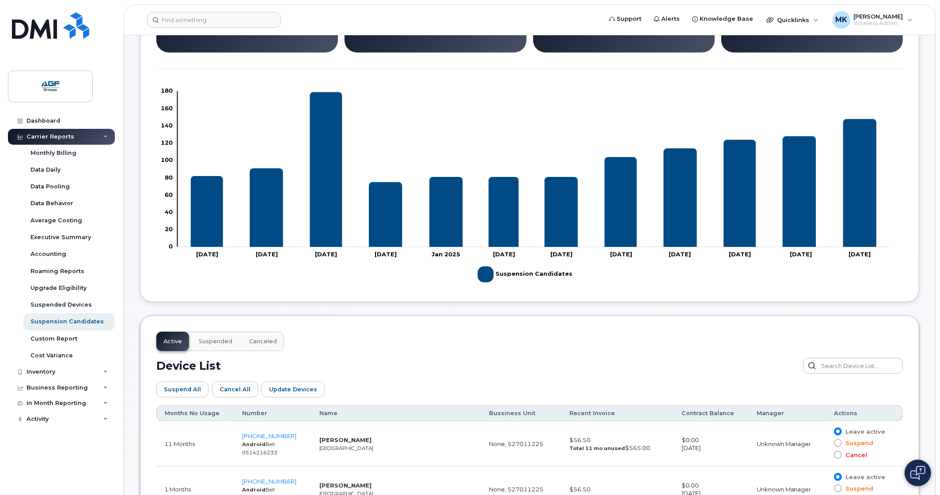
scroll to position [154, 0]
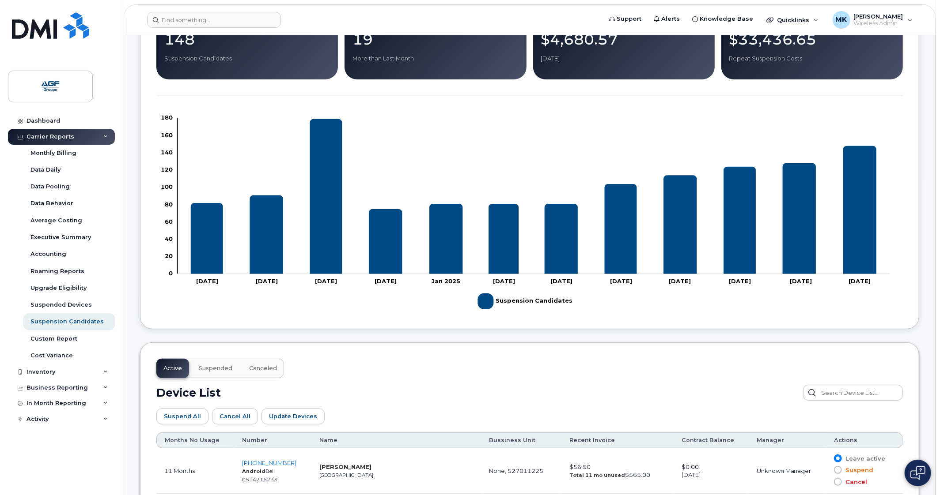
click at [212, 58] on p "Suspension Candidates" at bounding box center [247, 59] width 166 height 8
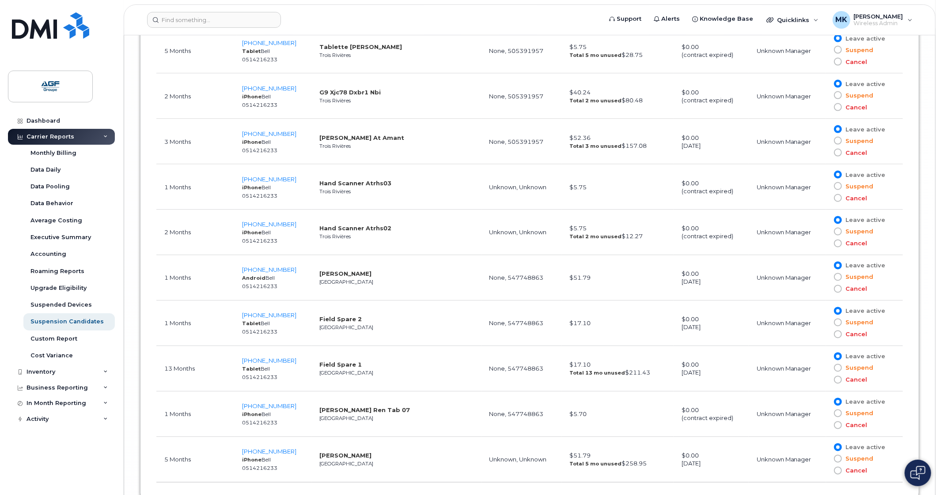
scroll to position [6891, 0]
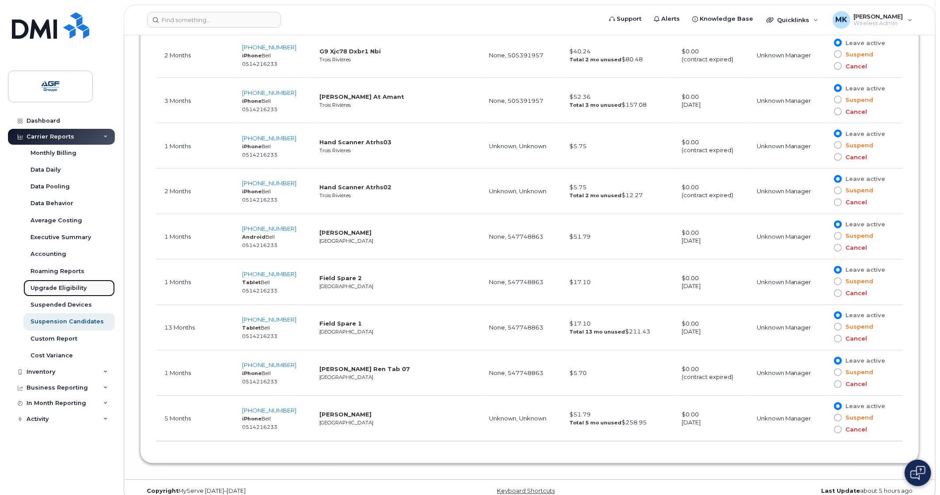
click at [86, 287] on link "Upgrade Eligibility" at bounding box center [68, 288] width 91 height 17
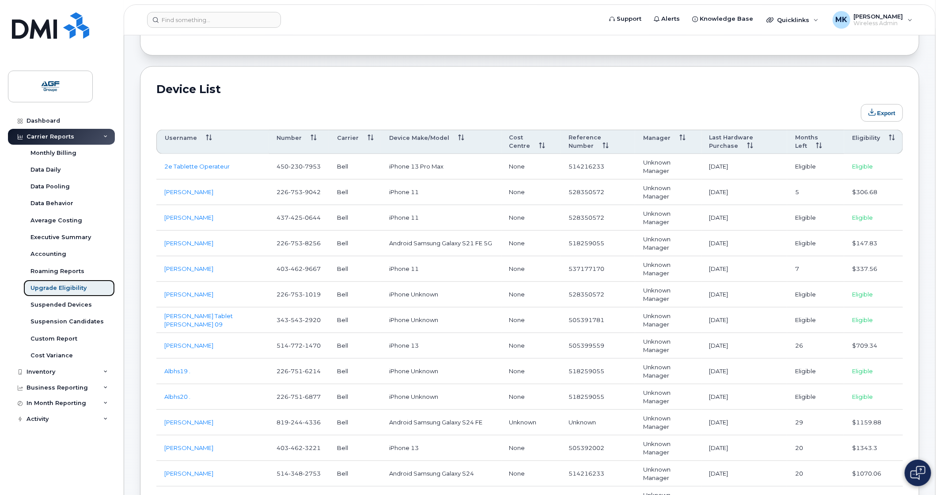
scroll to position [433, 0]
click at [213, 422] on link "Alexandre Bourdages" at bounding box center [188, 425] width 49 height 7
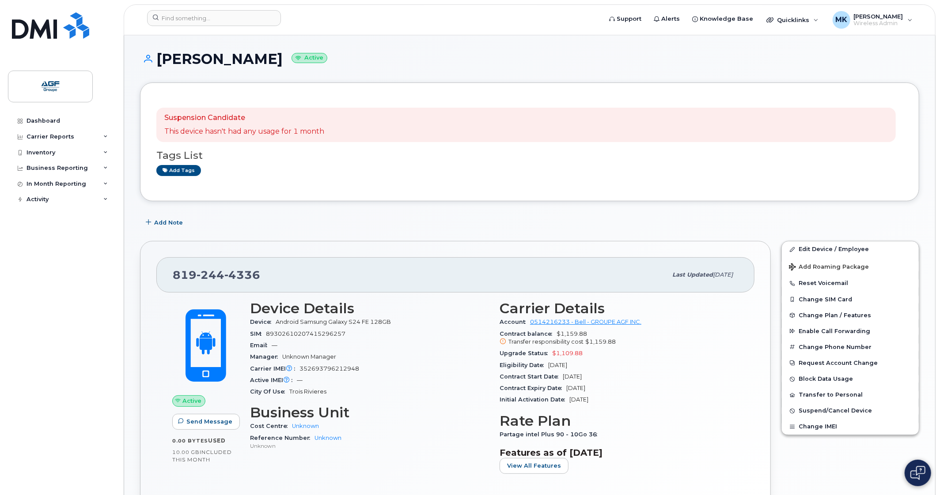
drag, startPoint x: 314, startPoint y: 60, endPoint x: 155, endPoint y: 49, distance: 160.2
click at [155, 49] on div "[PERSON_NAME] Active Suspension Candidate This device hasn't had any usage for …" at bounding box center [529, 443] width 811 height 817
copy h1 "[PERSON_NAME]"
click at [200, 130] on p "This device hasn't had any usage for 1 month" at bounding box center [244, 132] width 160 height 10
click at [872, 250] on link "Edit Device / Employee" at bounding box center [849, 250] width 137 height 16
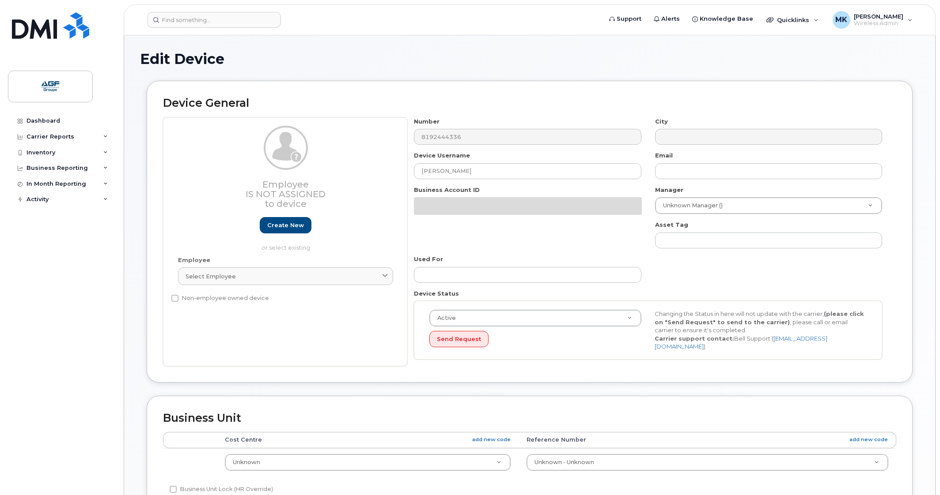
select select "33509692"
select select "33509674"
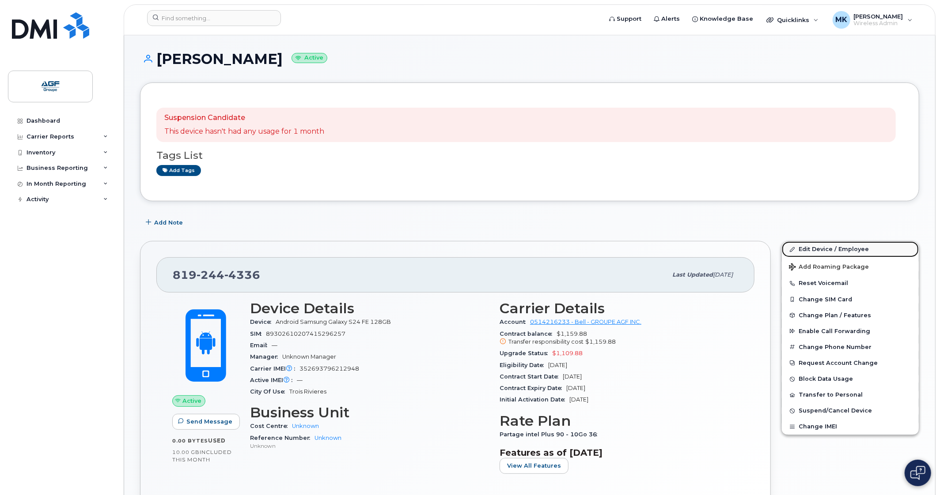
click at [887, 249] on link "Edit Device / Employee" at bounding box center [849, 250] width 137 height 16
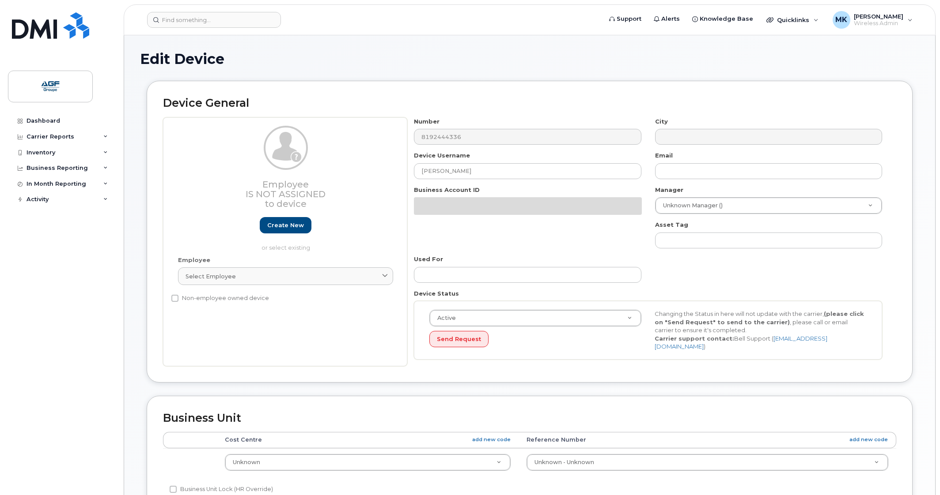
select select "33509692"
select select "33509674"
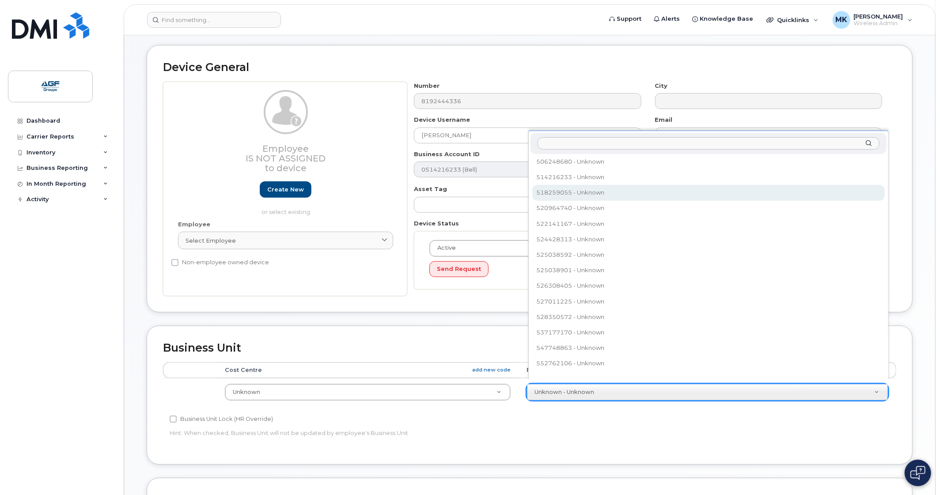
scroll to position [77, 0]
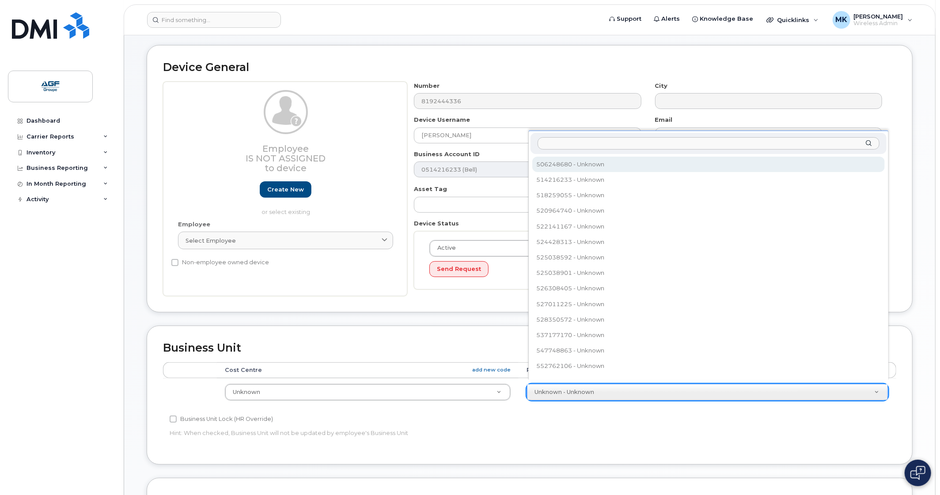
click at [599, 140] on input "text" at bounding box center [707, 143] width 341 height 13
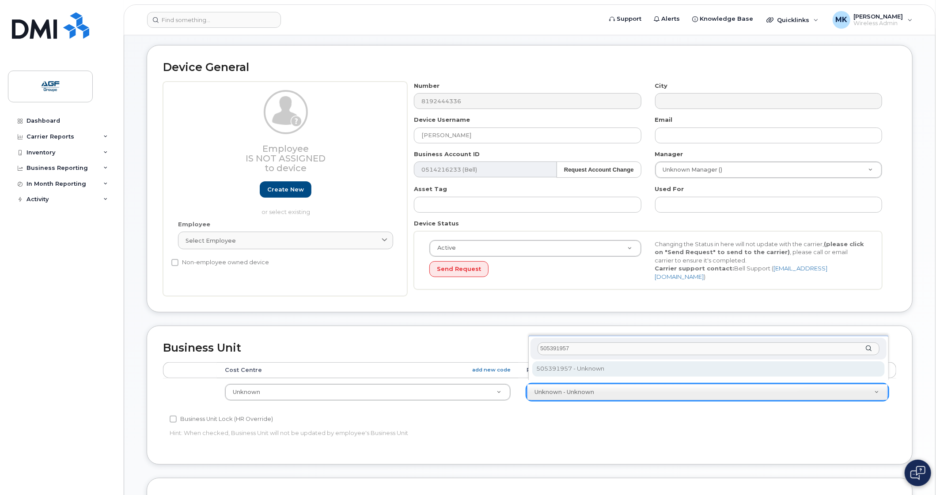
scroll to position [0, 0]
type input "505391957"
select select "33509679"
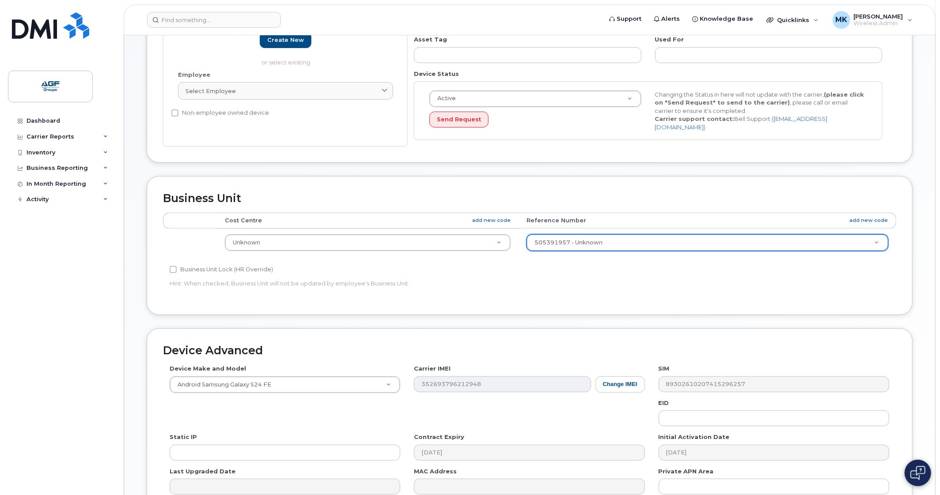
scroll to position [276, 0]
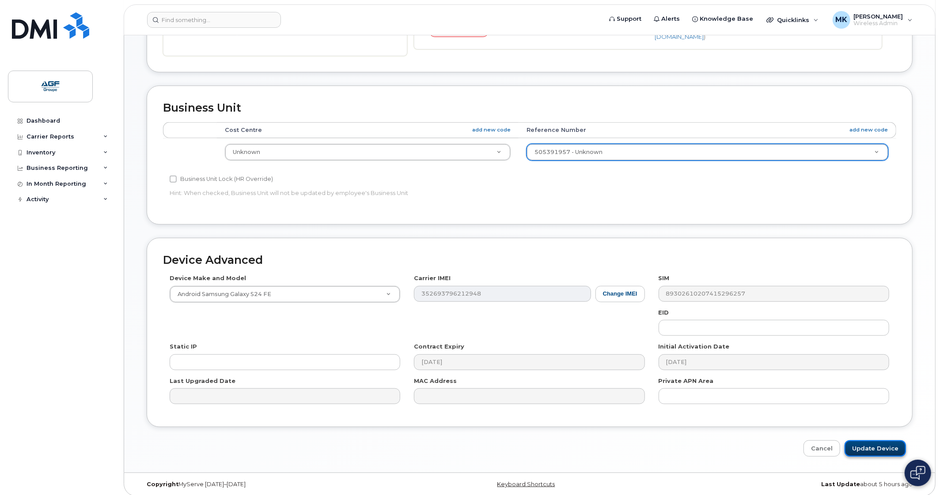
click at [863, 443] on input "Update Device" at bounding box center [874, 449] width 61 height 16
type input "Saving..."
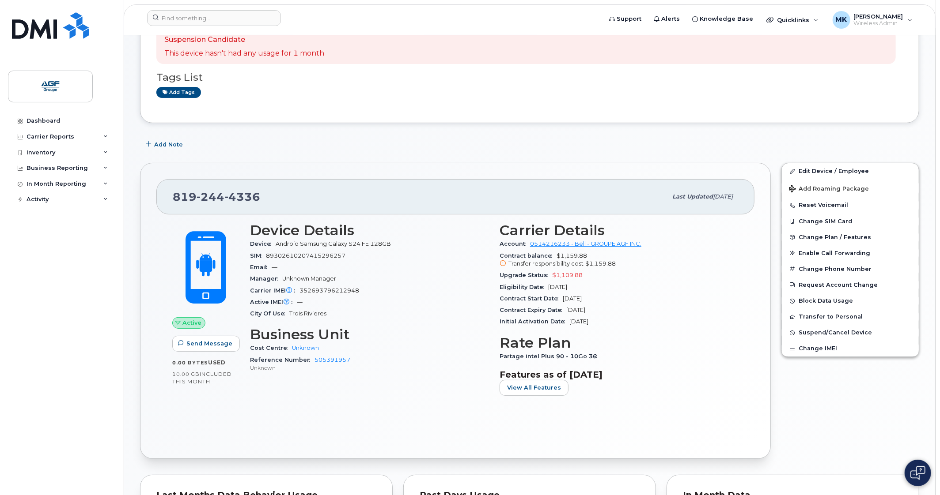
scroll to position [88, 0]
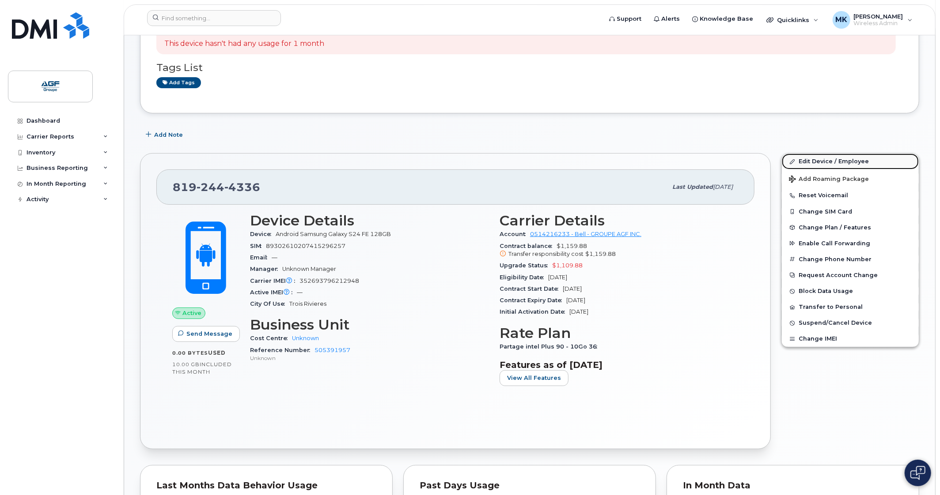
click at [845, 160] on link "Edit Device / Employee" at bounding box center [849, 162] width 137 height 16
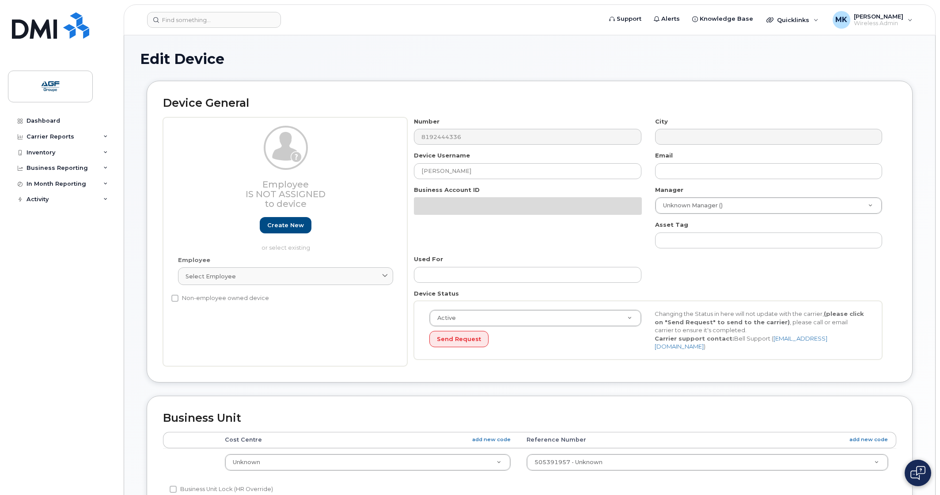
select select "33509692"
select select "33509679"
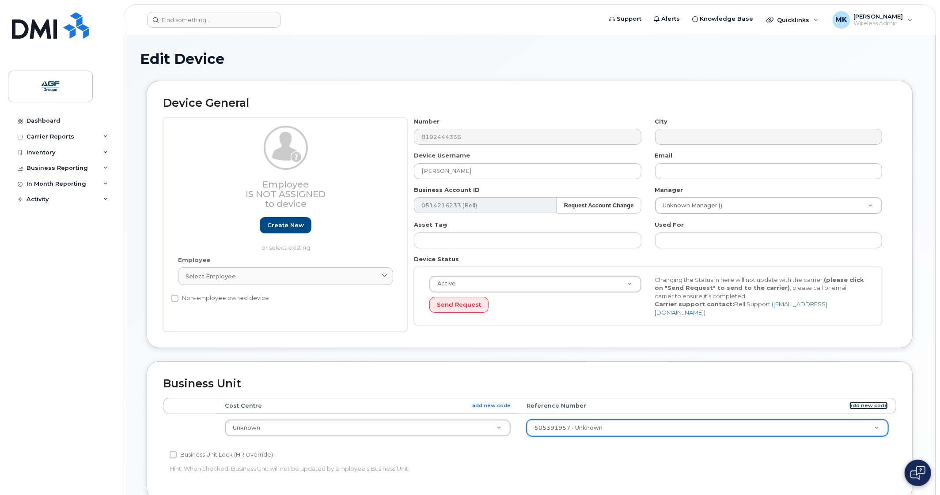
click at [875, 402] on link "add new code" at bounding box center [868, 406] width 38 height 8
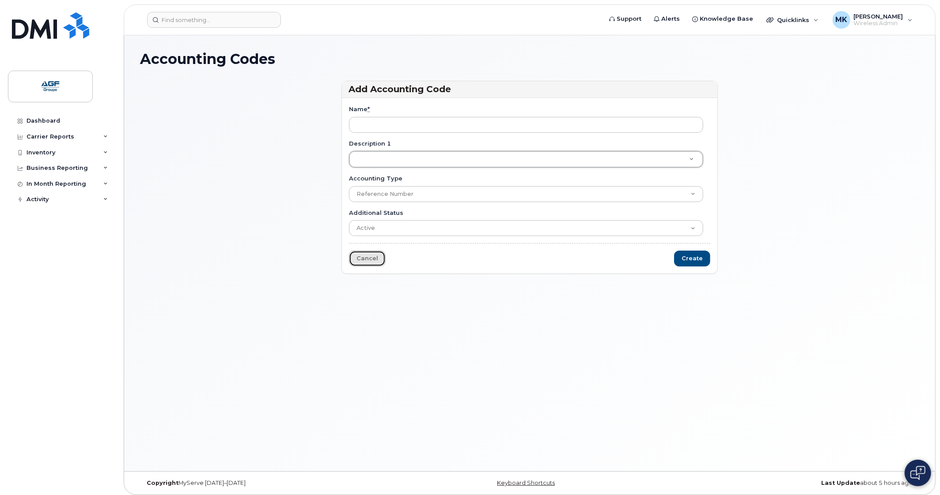
click at [359, 261] on link "Cancel" at bounding box center [367, 259] width 37 height 16
